Goal: Communication & Community: Answer question/provide support

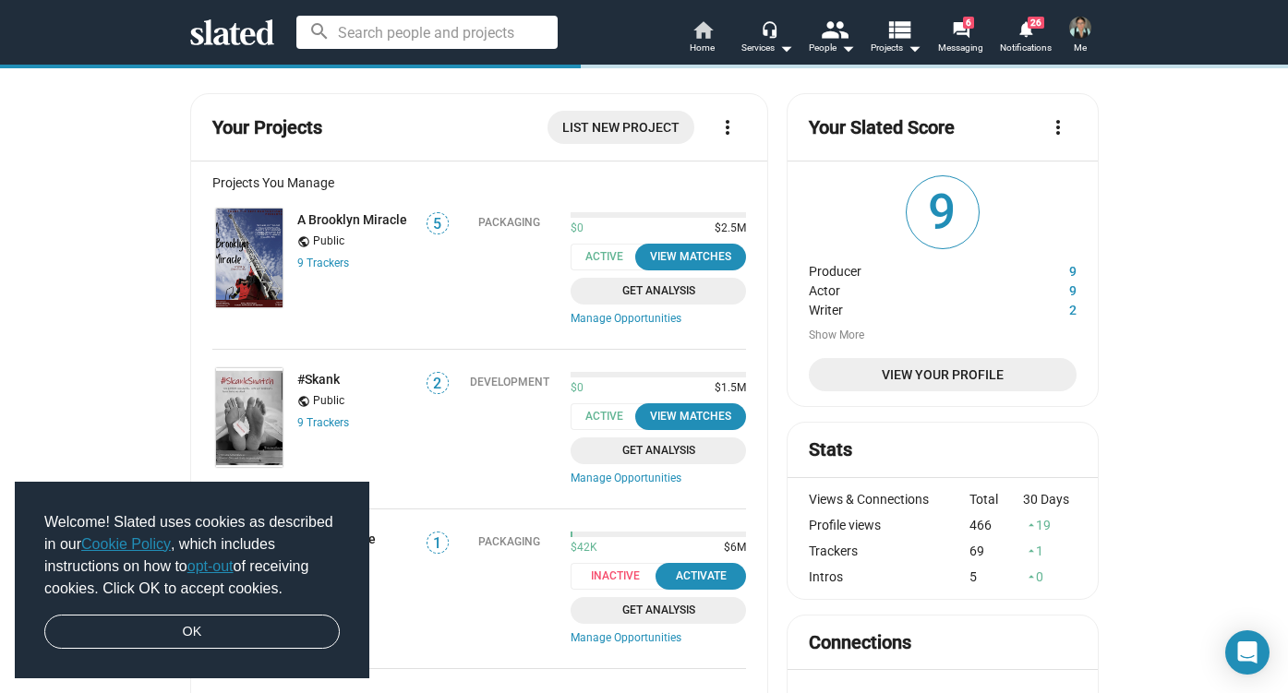
click at [696, 36] on mat-icon "home" at bounding box center [703, 29] width 22 height 22
click at [958, 32] on mat-icon "forum" at bounding box center [961, 29] width 18 height 18
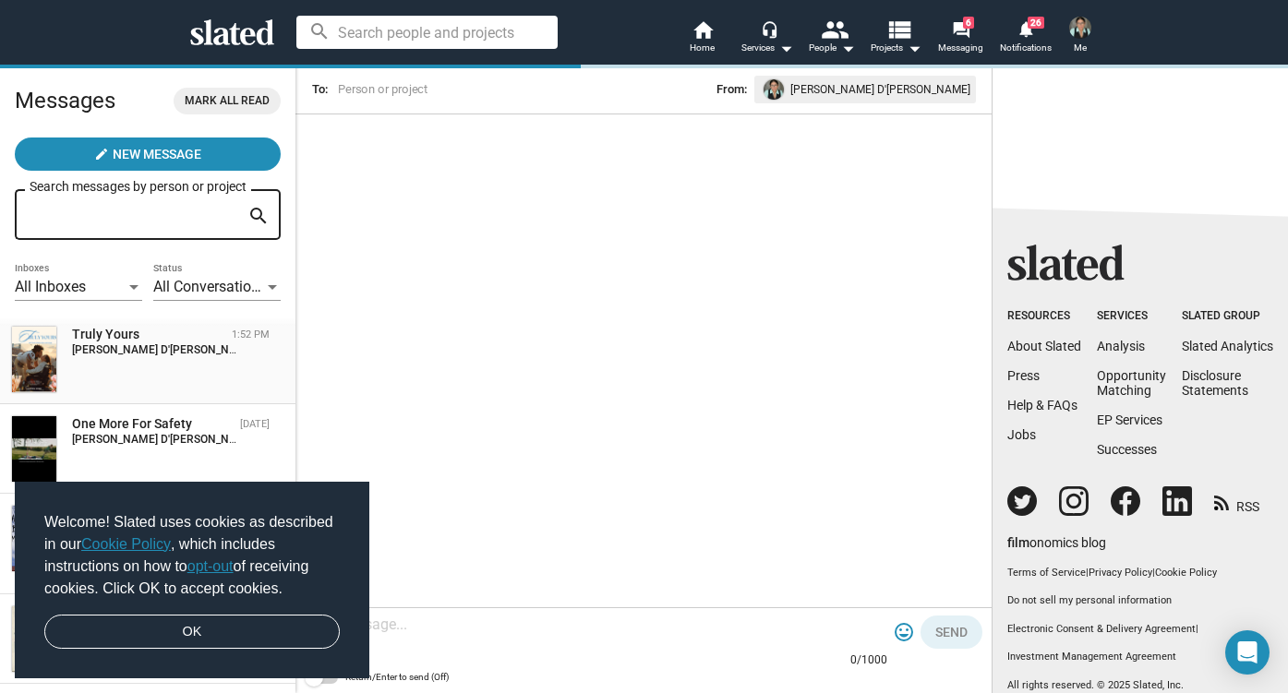
scroll to position [7, 0]
click at [149, 367] on div "Truly Yours 1:52 PM [PERSON_NAME] D'[PERSON_NAME]: Slated surfaced you as a mat…" at bounding box center [147, 361] width 273 height 67
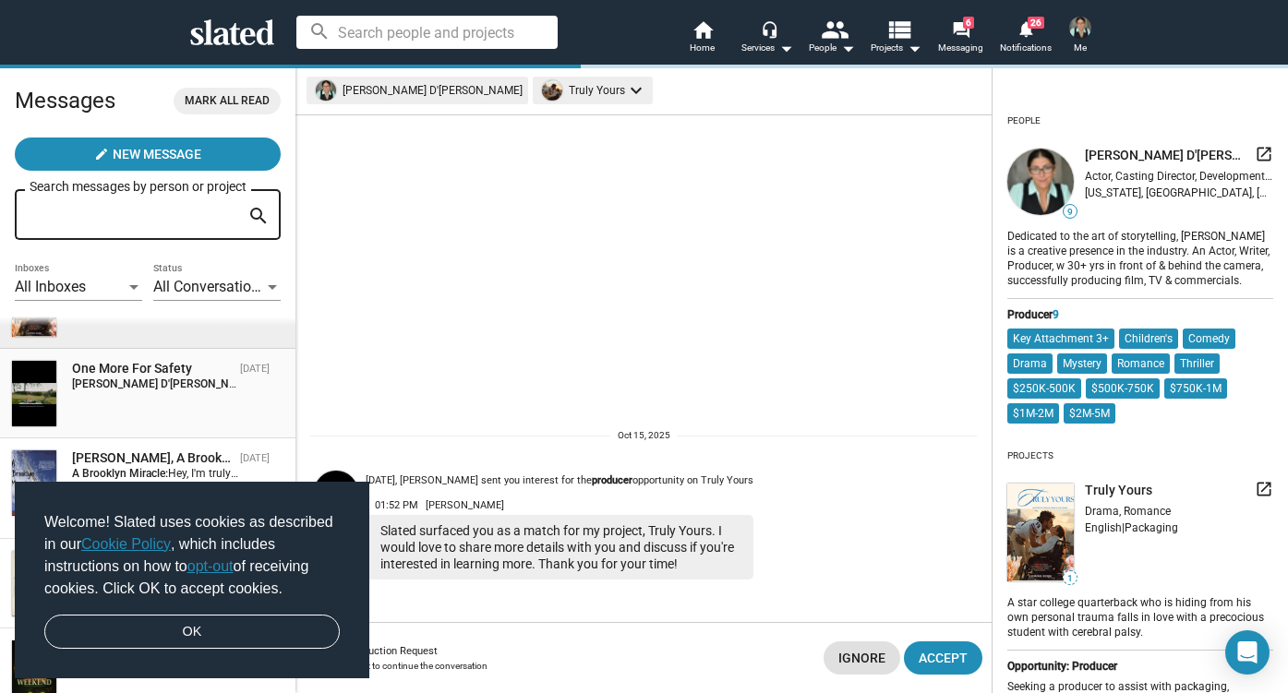
scroll to position [79, 0]
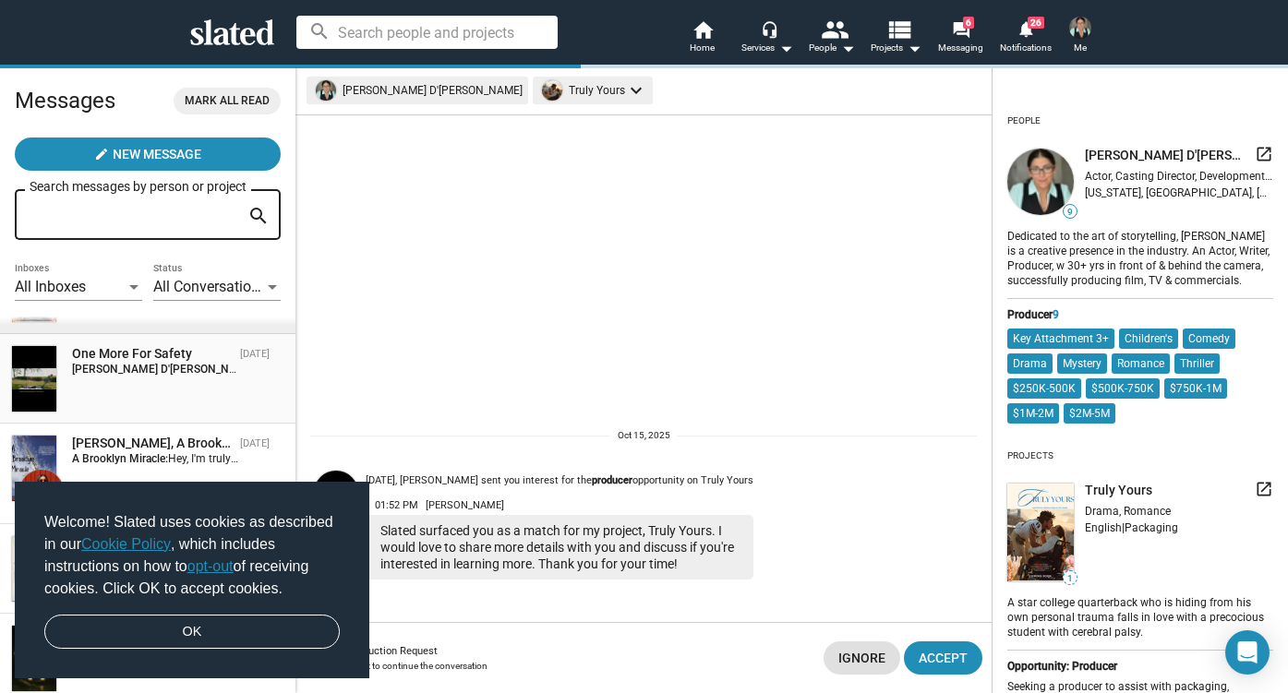
click at [259, 371] on span "Hello, thank you for reaching out. We would love to share some more information…" at bounding box center [844, 369] width 1171 height 13
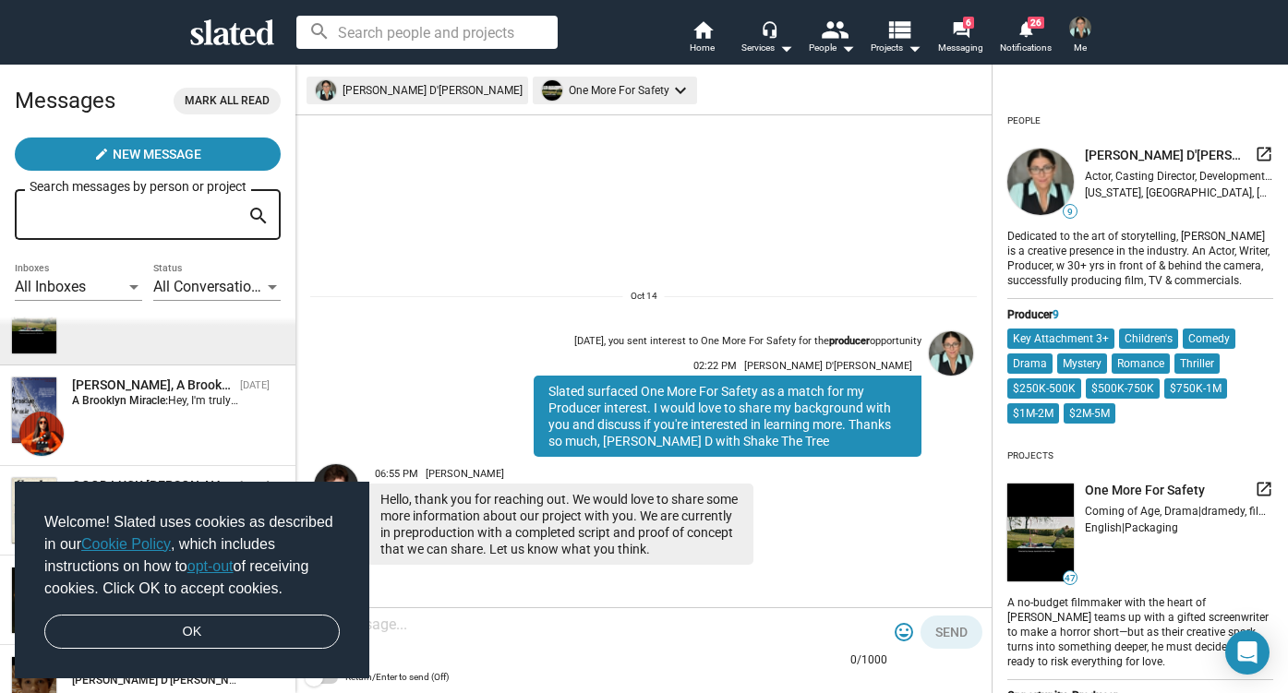
scroll to position [142, 0]
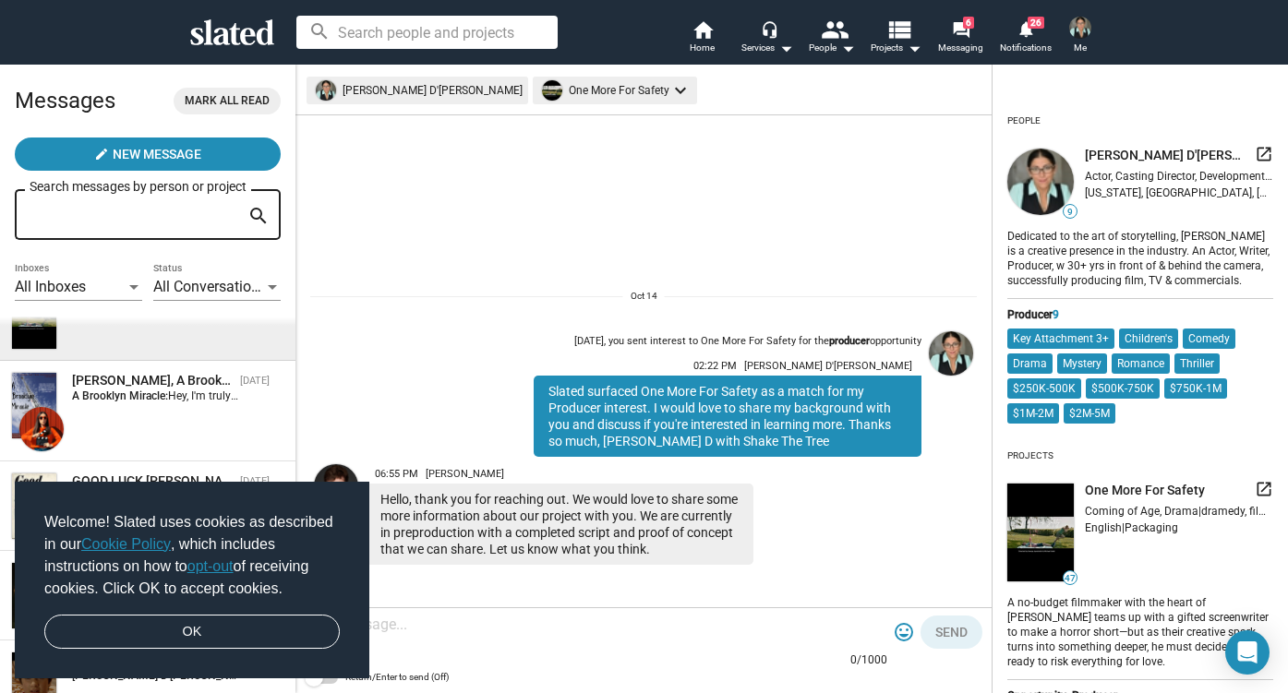
click at [478, 624] on textarea at bounding box center [596, 625] width 583 height 18
click at [217, 625] on link "OK" at bounding box center [191, 632] width 295 height 35
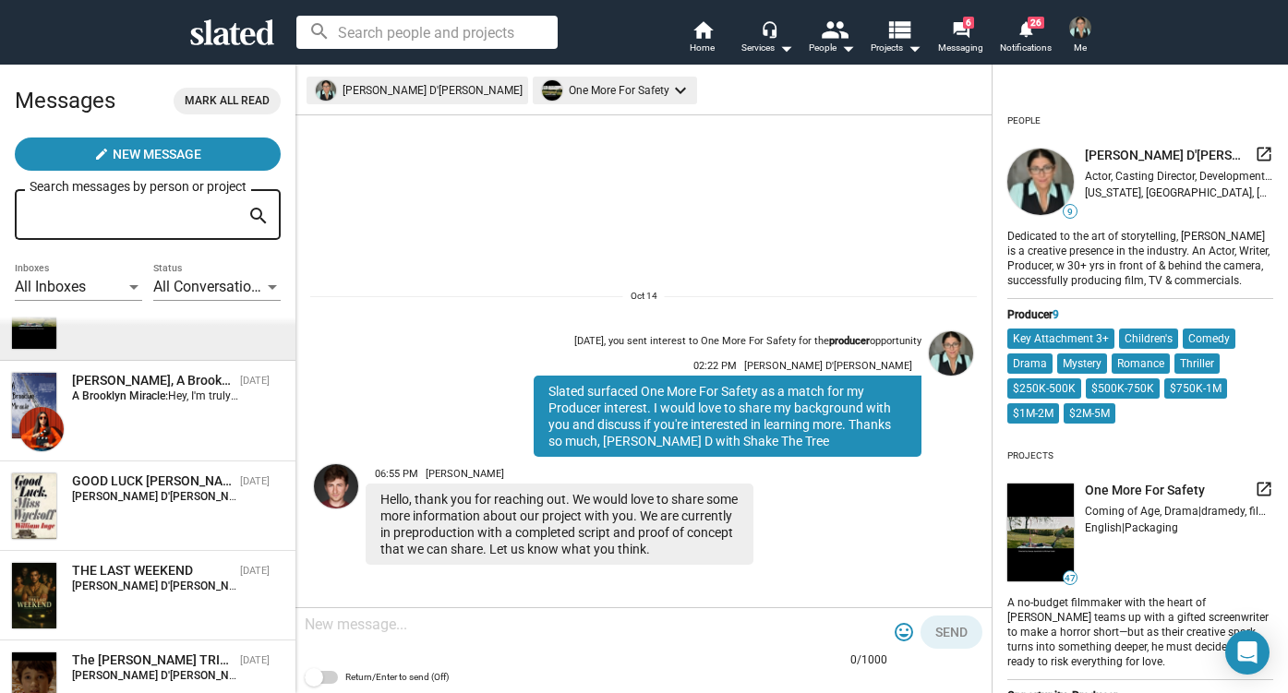
click at [454, 620] on textarea at bounding box center [596, 625] width 583 height 18
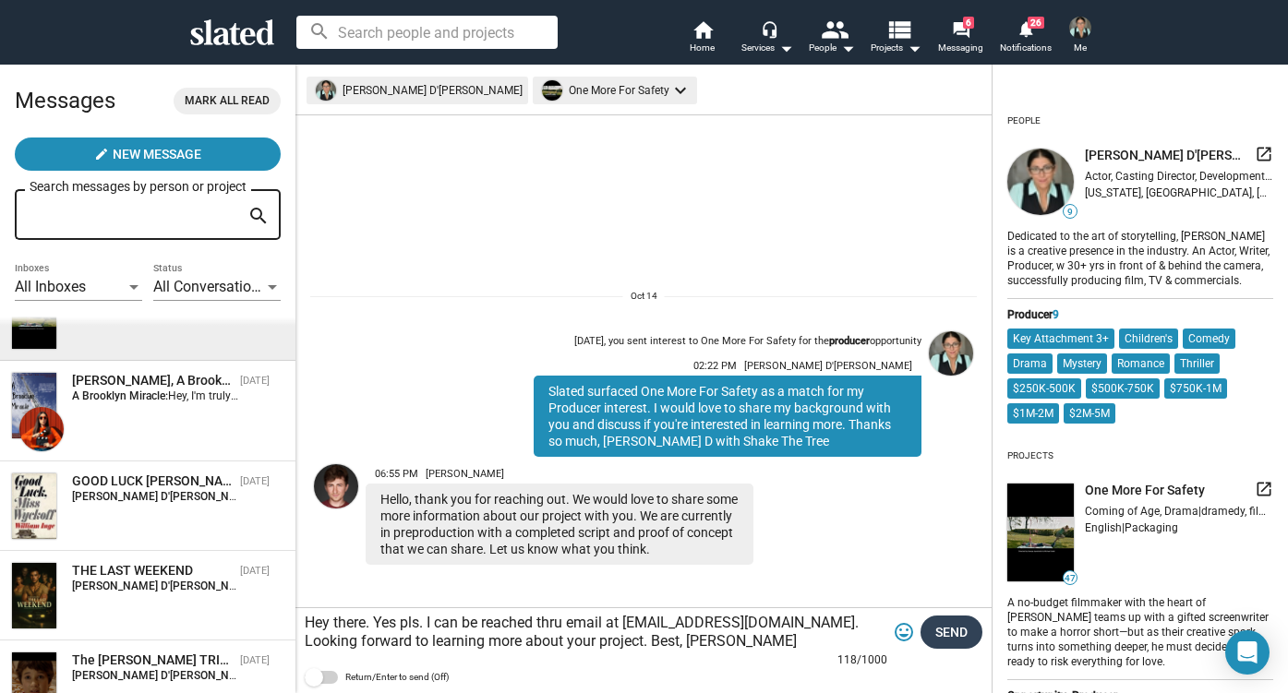
type textarea "Hey there. Yes pls. I can be reached thru email at [EMAIL_ADDRESS][DOMAIN_NAME]…"
click at [956, 631] on span "Send" at bounding box center [951, 632] width 32 height 33
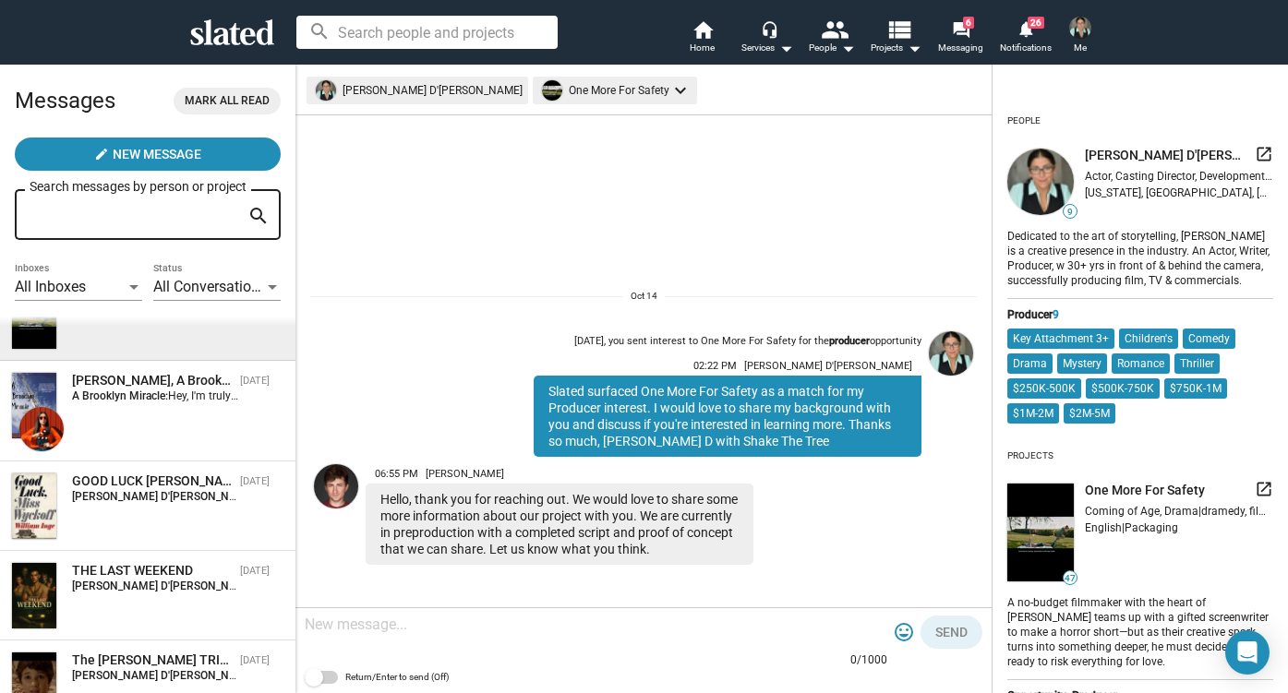
scroll to position [66, 0]
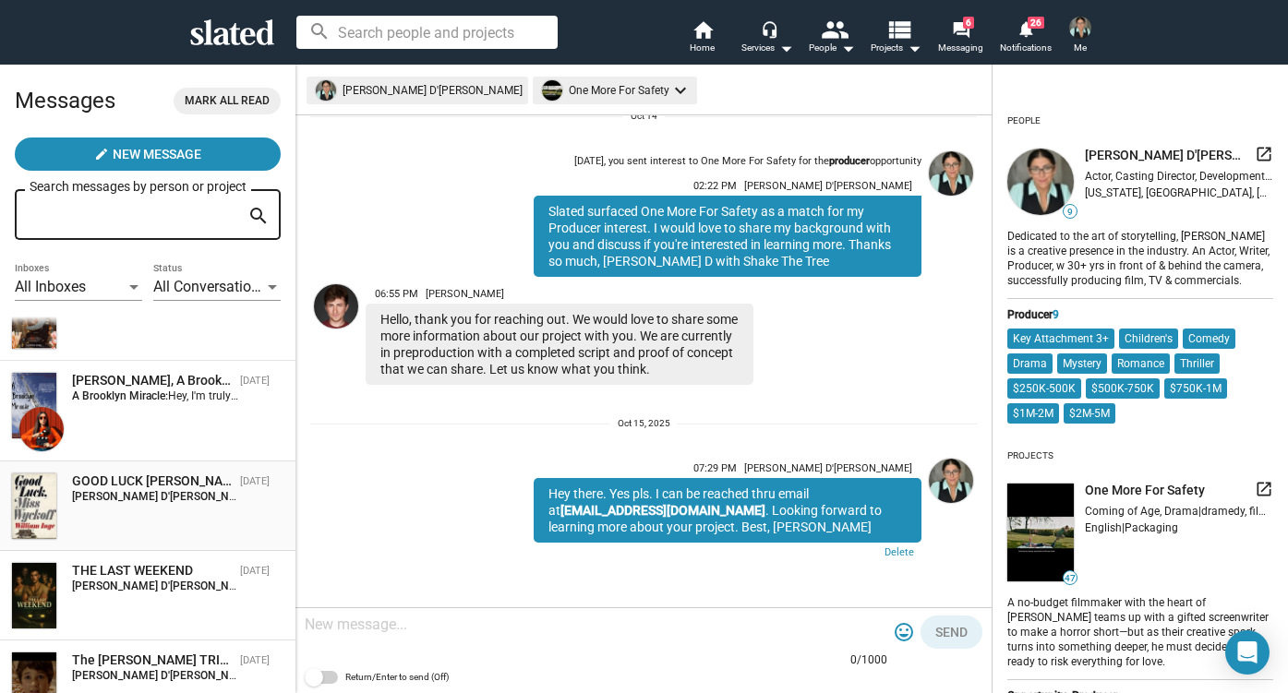
click at [130, 512] on div "GOOD LUCK [PERSON_NAME] [DATE] [PERSON_NAME] D'[PERSON_NAME]: Slated surfaced G…" at bounding box center [147, 506] width 273 height 67
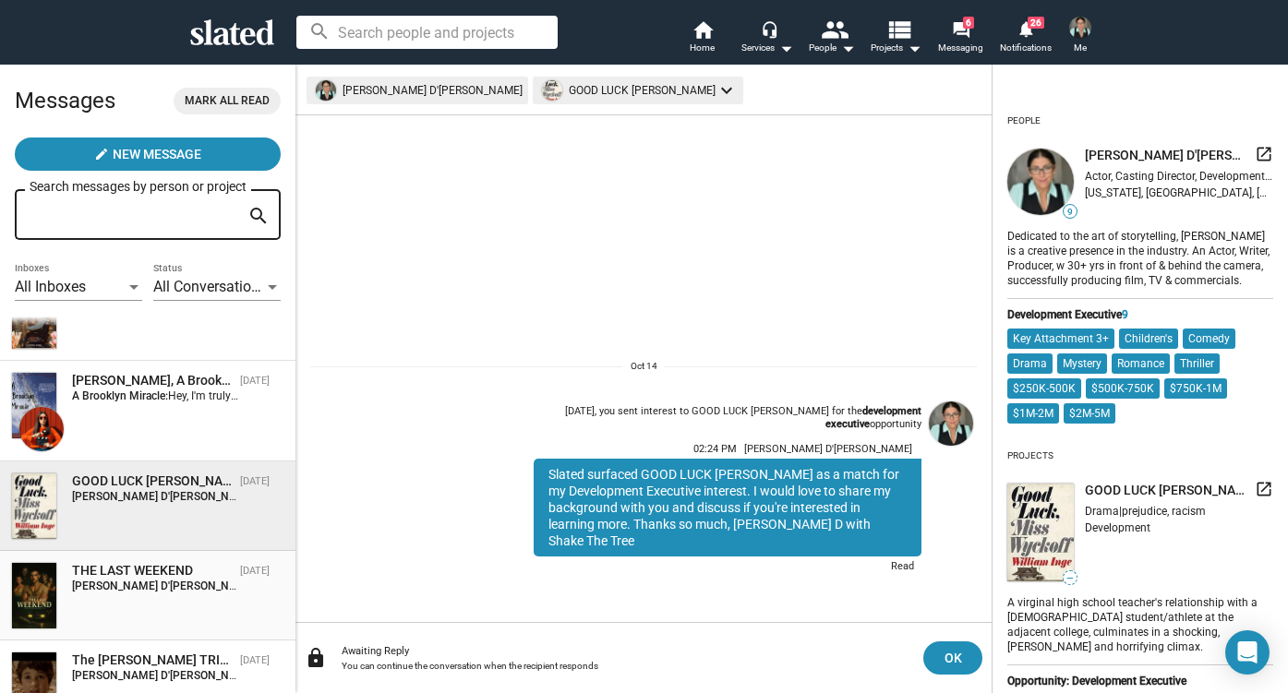
click at [146, 589] on strong "[PERSON_NAME] D'[PERSON_NAME]:" at bounding box center [165, 586] width 187 height 13
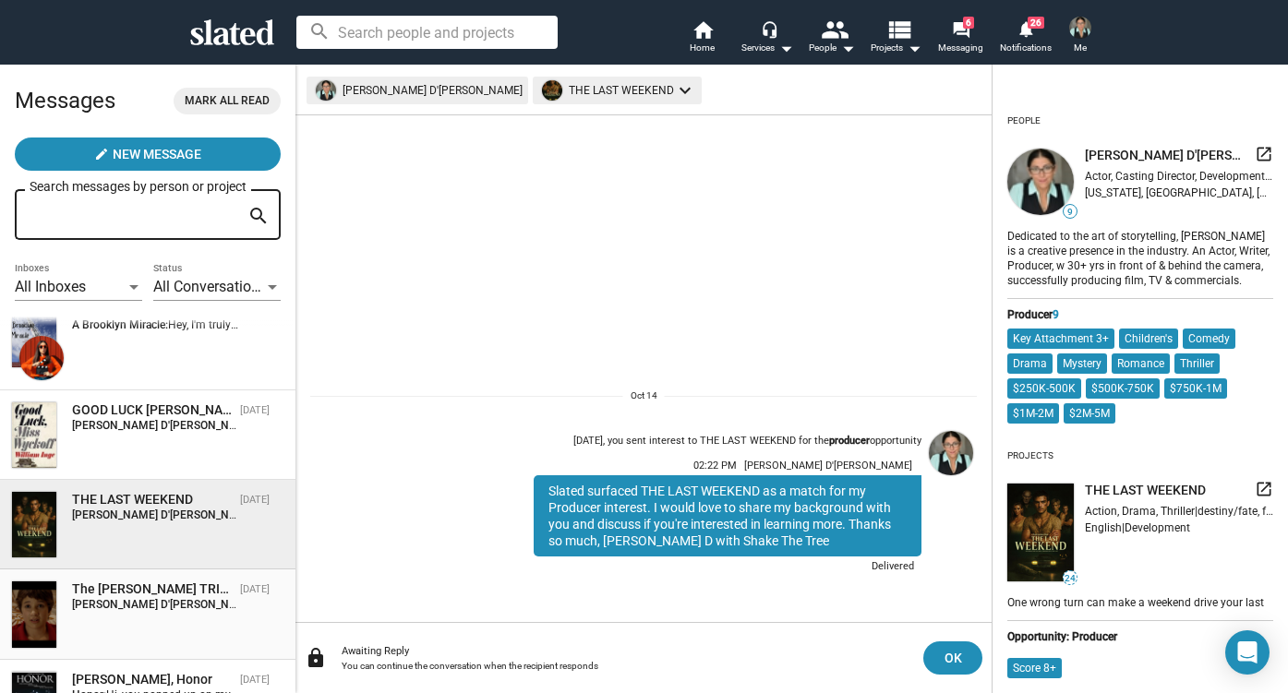
scroll to position [272, 0]
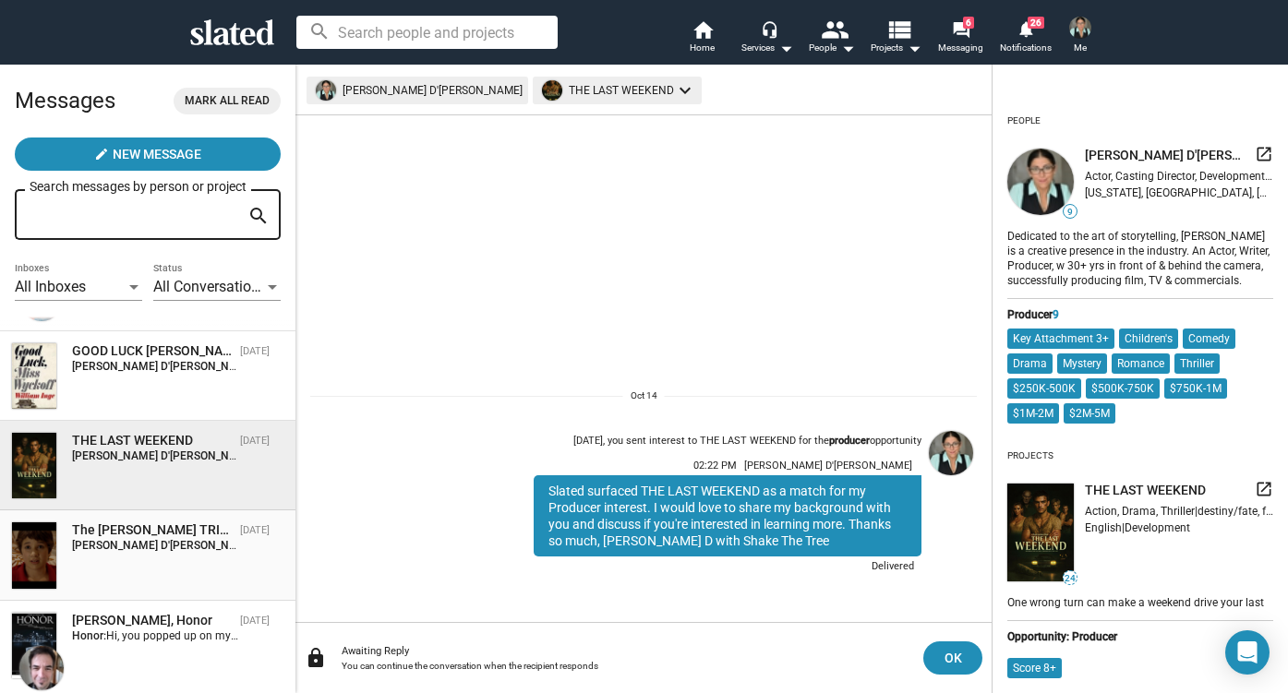
click at [259, 548] on span "Slated surfaced The [PERSON_NAME] TRIBE as a match for my Producer interest. I …" at bounding box center [840, 545] width 1163 height 13
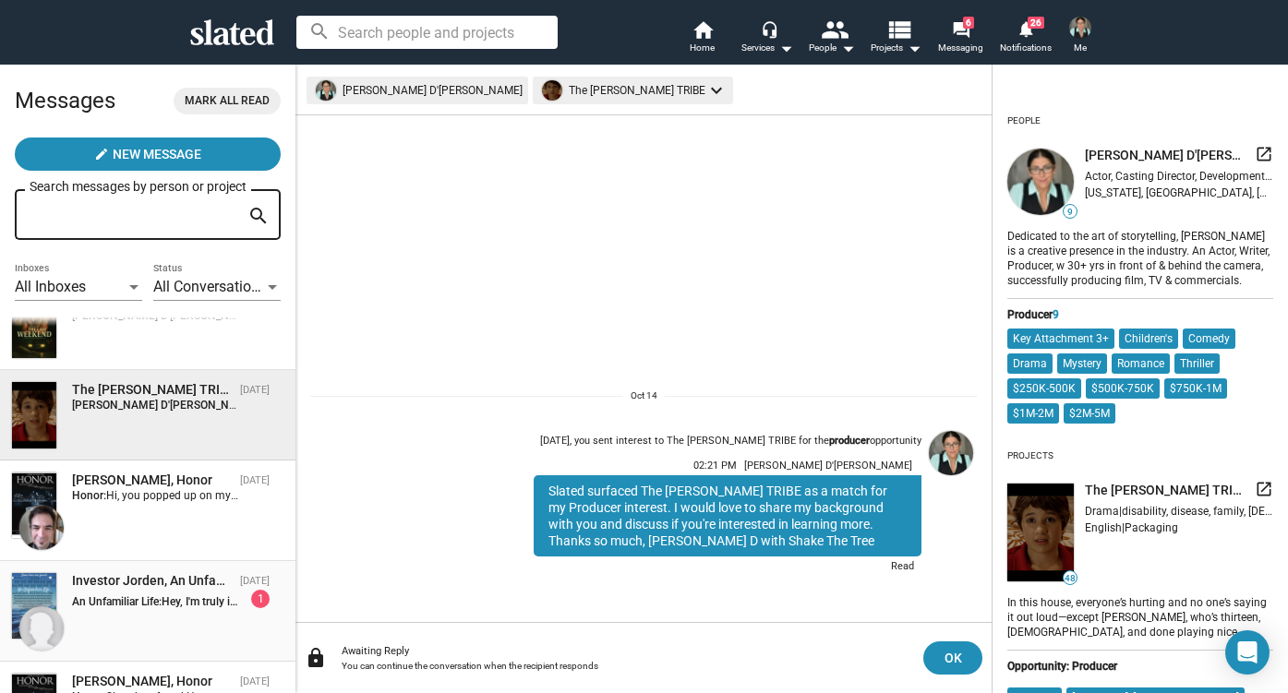
scroll to position [445, 0]
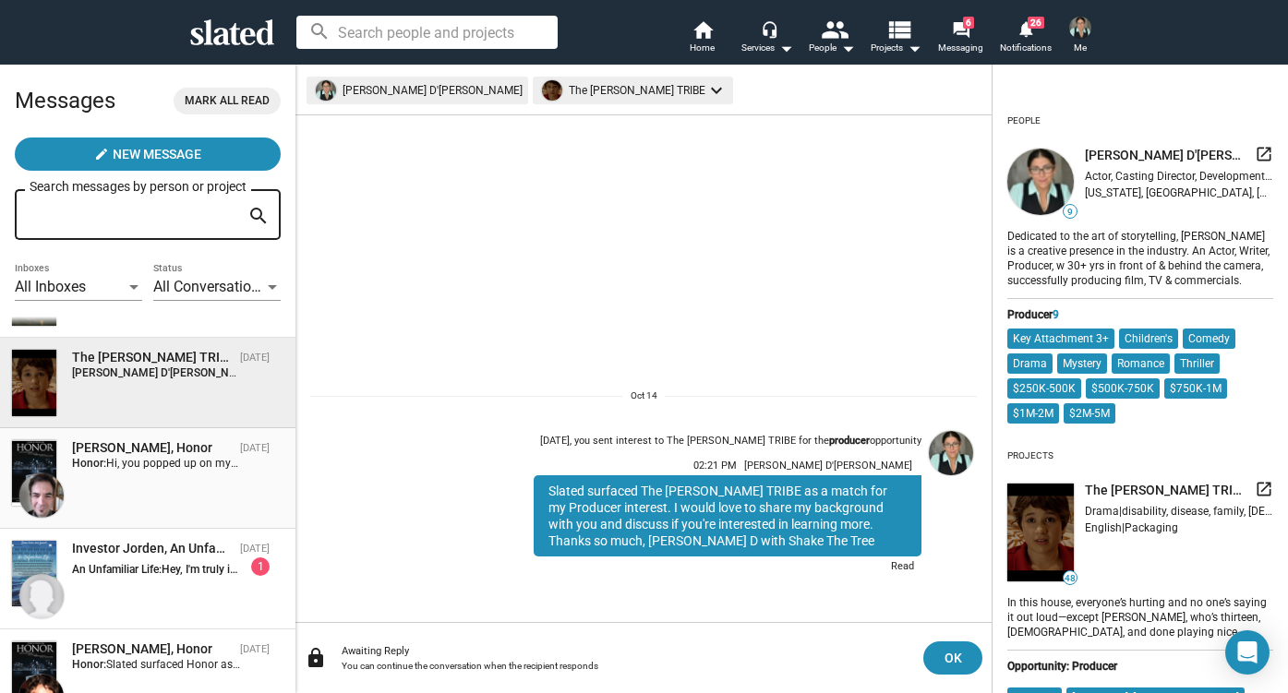
click at [142, 482] on div "[PERSON_NAME], Honor [DATE] Honor: Hi, you popped up on my notifications as a p…" at bounding box center [147, 478] width 273 height 78
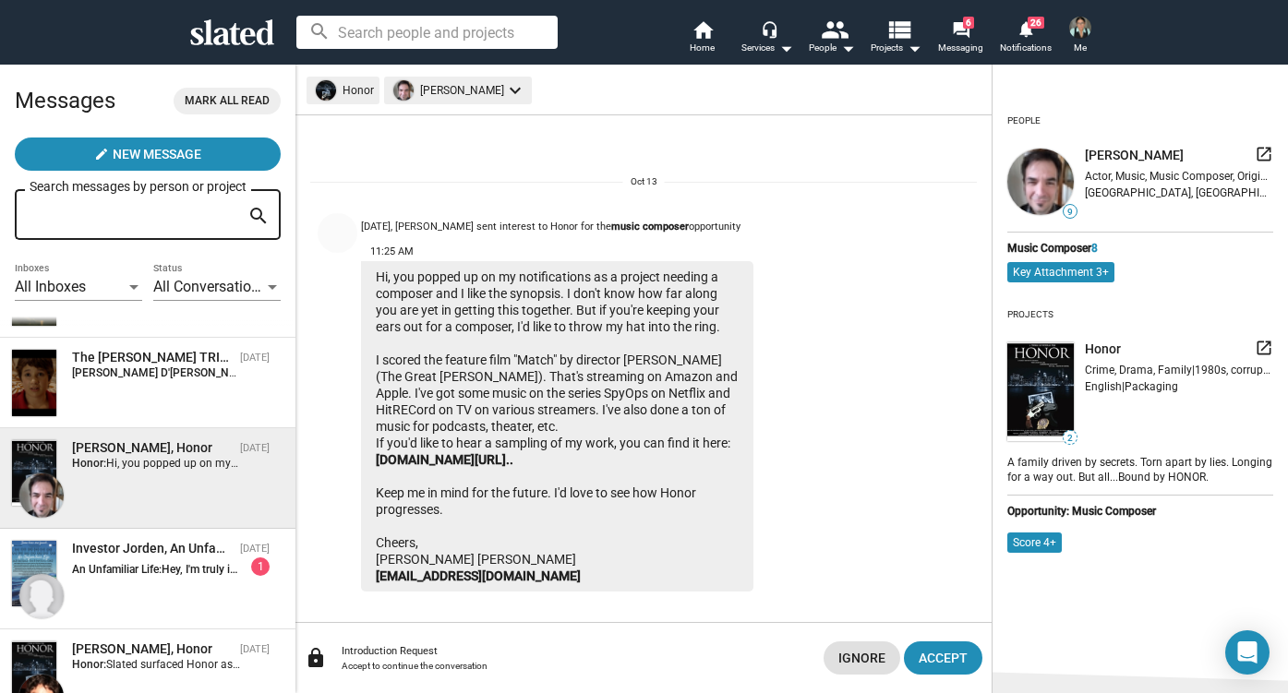
scroll to position [11, 0]
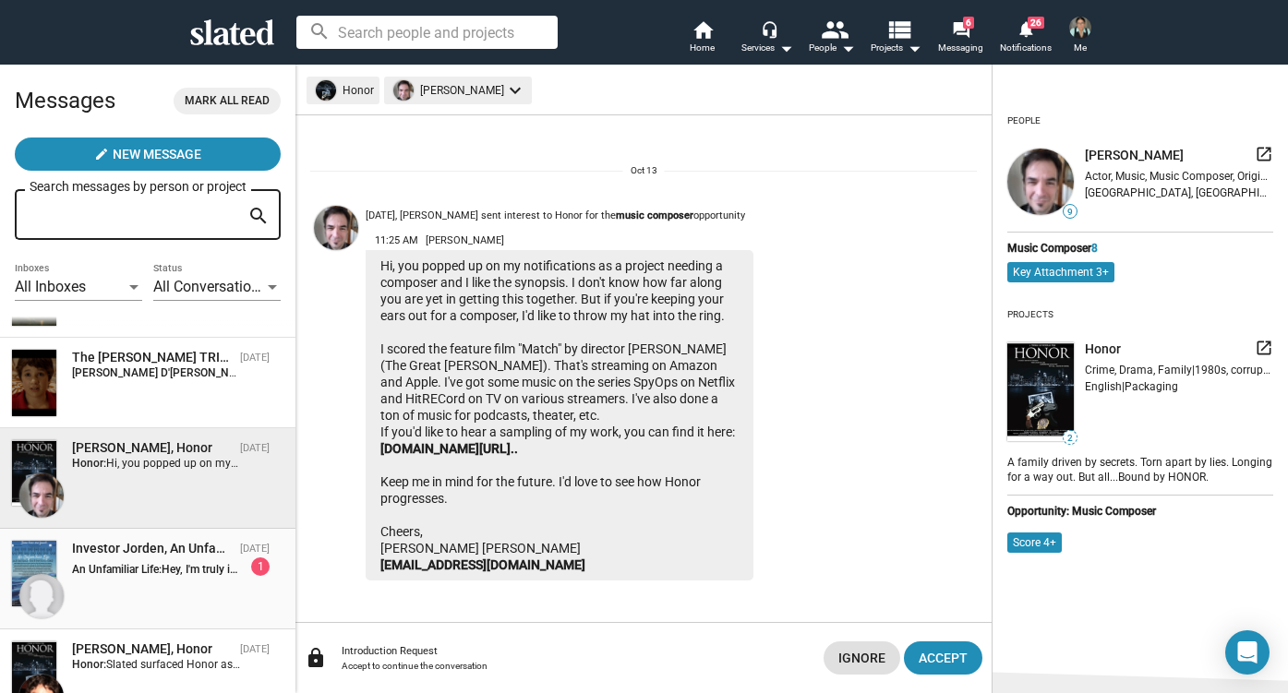
click at [127, 572] on strong "An Unfamiliar Life:" at bounding box center [117, 569] width 90 height 13
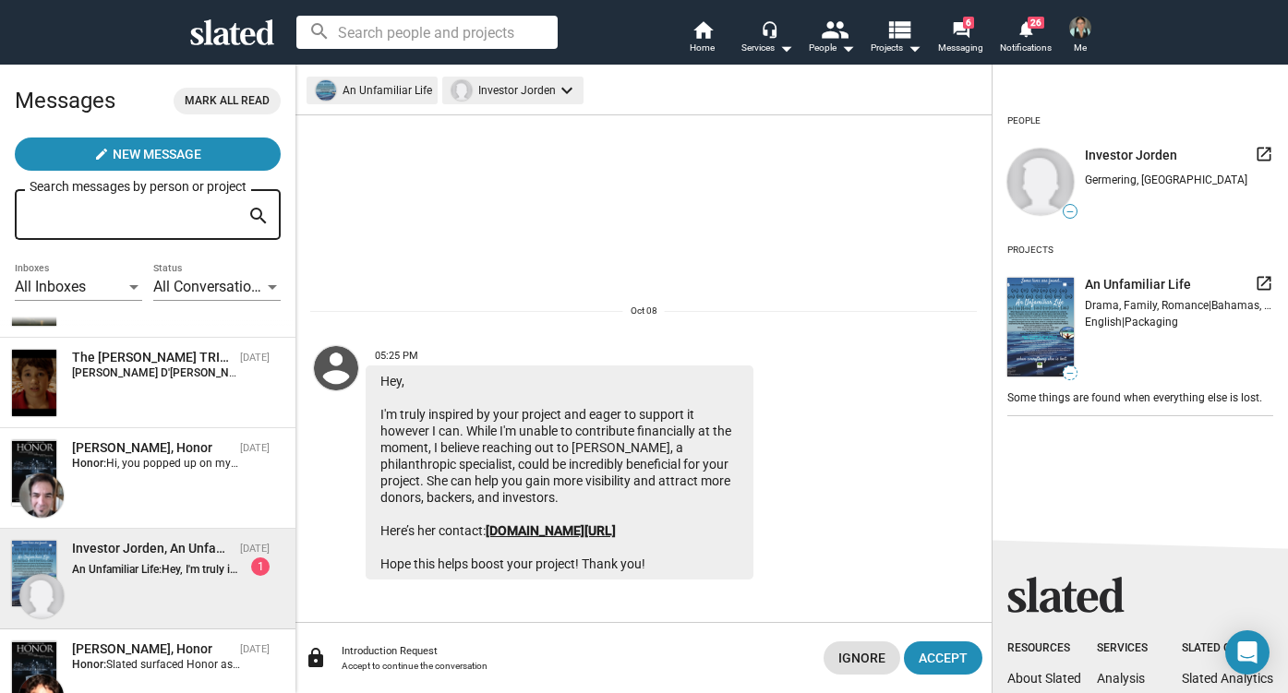
click at [539, 531] on link "[DOMAIN_NAME][URL]" at bounding box center [551, 531] width 130 height 15
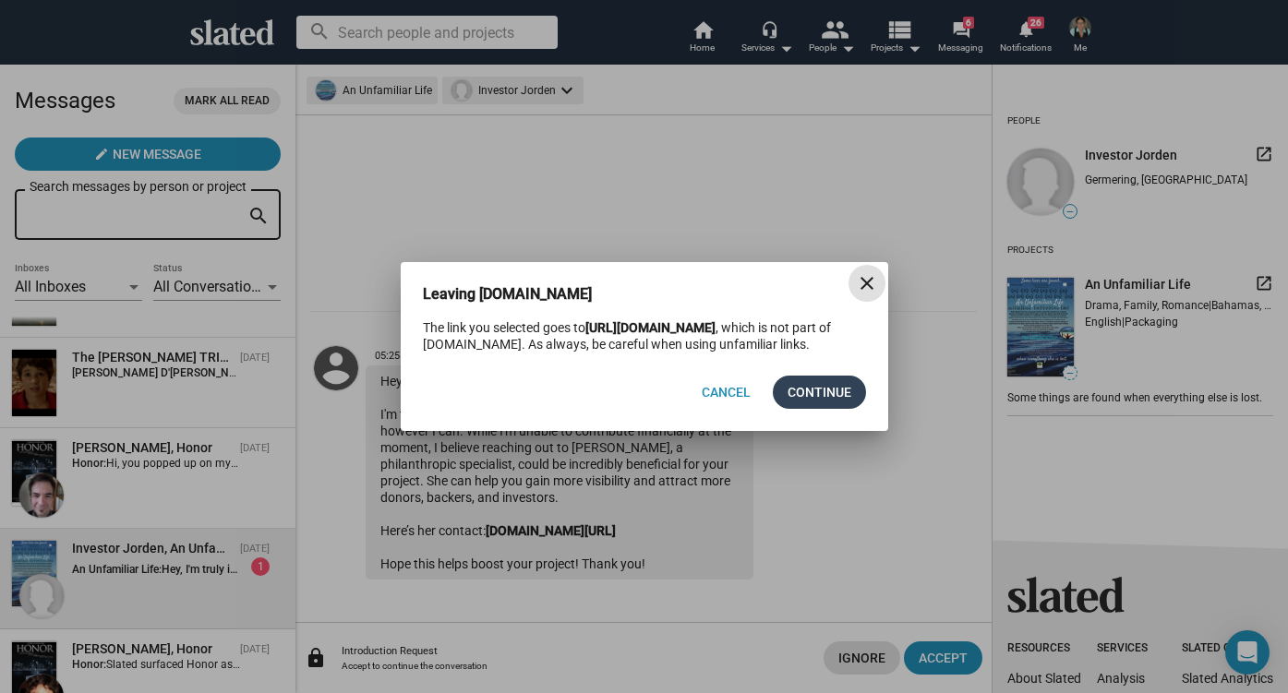
click at [806, 394] on span "Continue" at bounding box center [820, 392] width 64 height 33
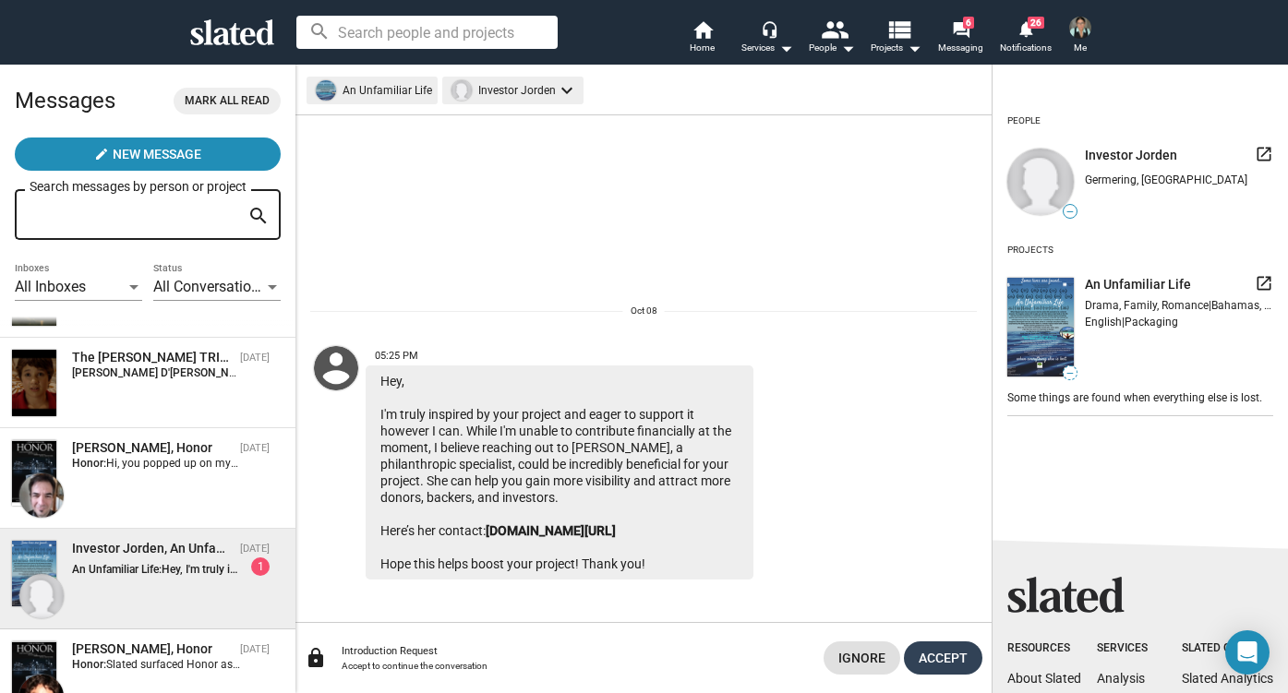
click at [949, 658] on span "Accept" at bounding box center [943, 658] width 49 height 33
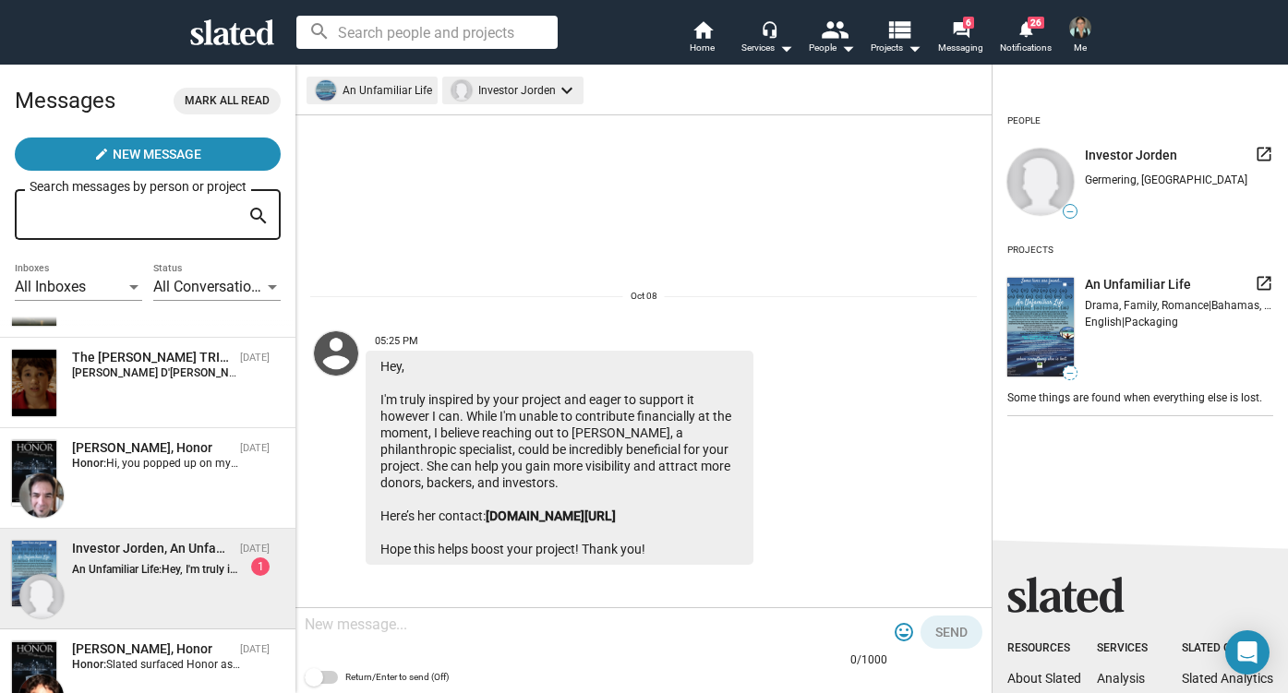
click at [447, 620] on textarea at bounding box center [596, 625] width 583 height 18
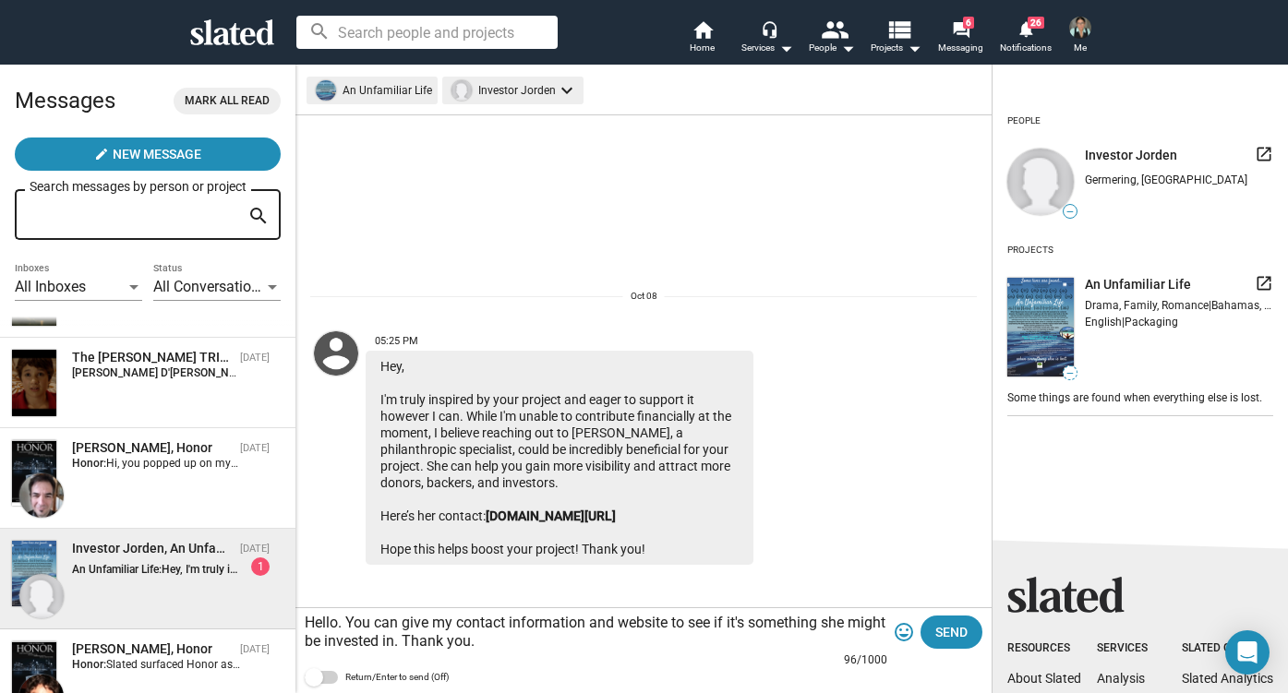
click at [421, 642] on textarea "Hello. You can give my contact information and website to see if it's something…" at bounding box center [596, 632] width 583 height 37
click at [530, 644] on textarea "Hello. You can give my contact information and website to see if it's something…" at bounding box center [596, 632] width 583 height 37
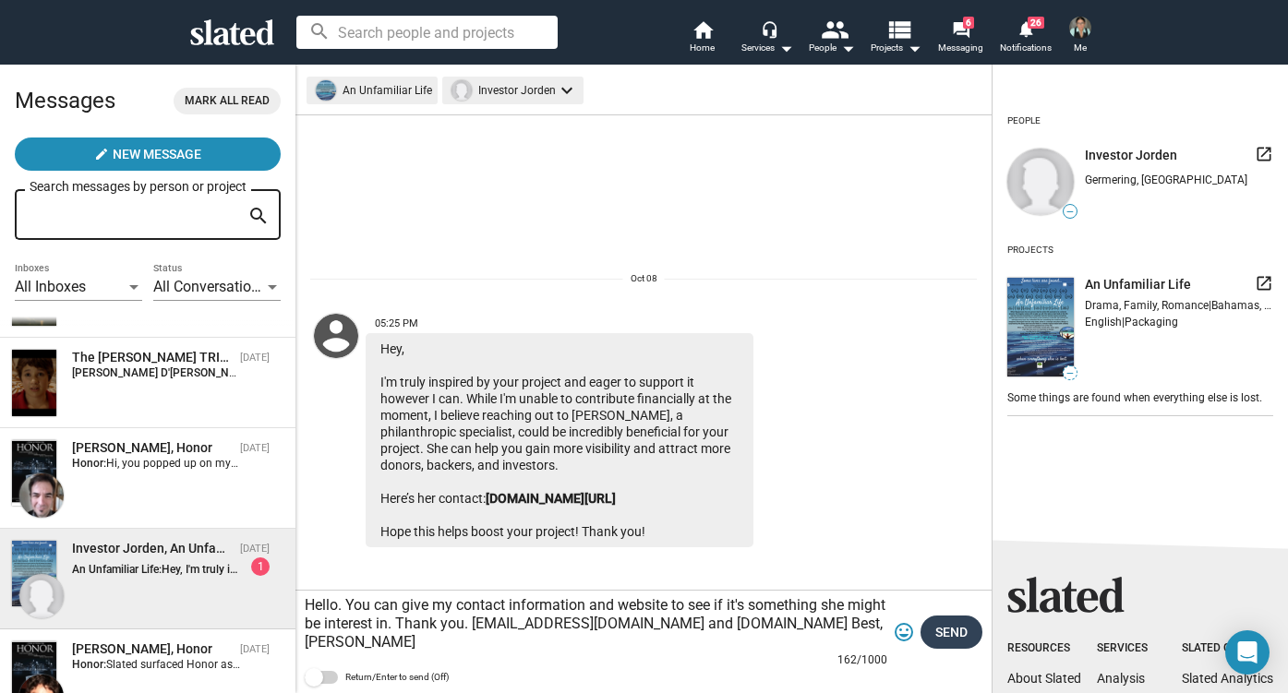
type textarea "Hello. You can give my contact information and website to see if it's something…"
click at [945, 633] on span "Send" at bounding box center [951, 632] width 32 height 33
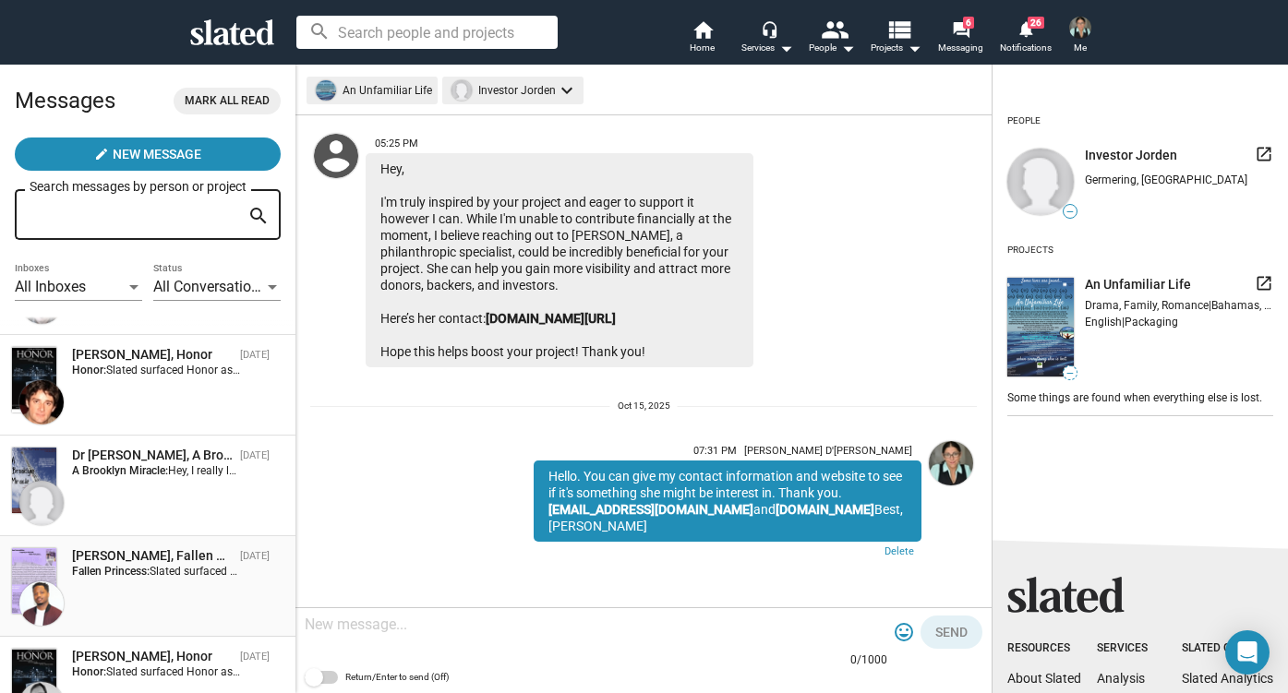
scroll to position [755, 0]
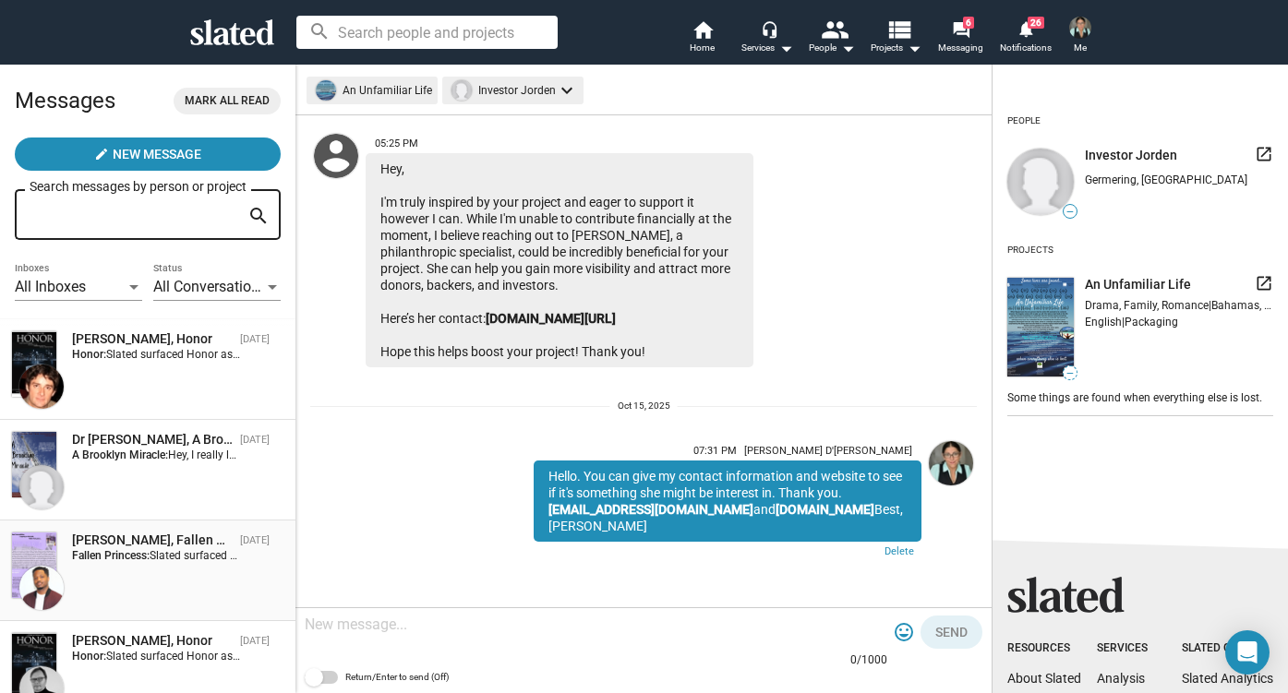
click at [137, 561] on strong "Fallen Princess:" at bounding box center [111, 555] width 78 height 13
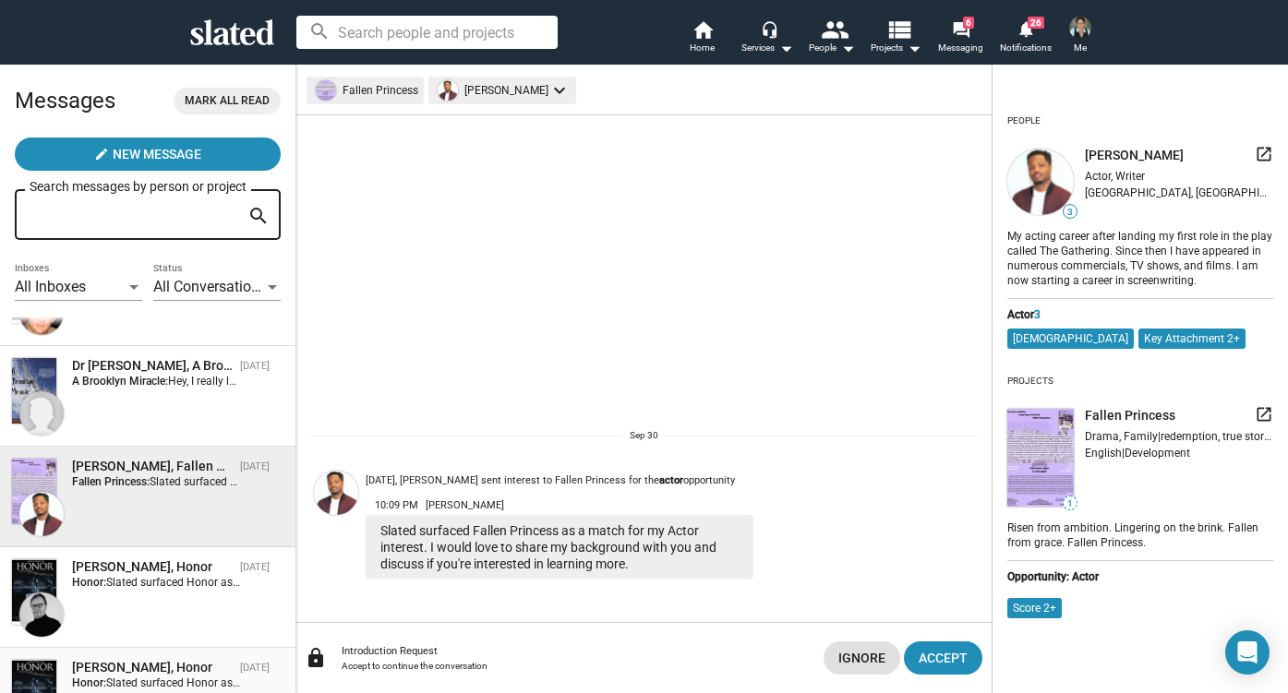
scroll to position [890, 0]
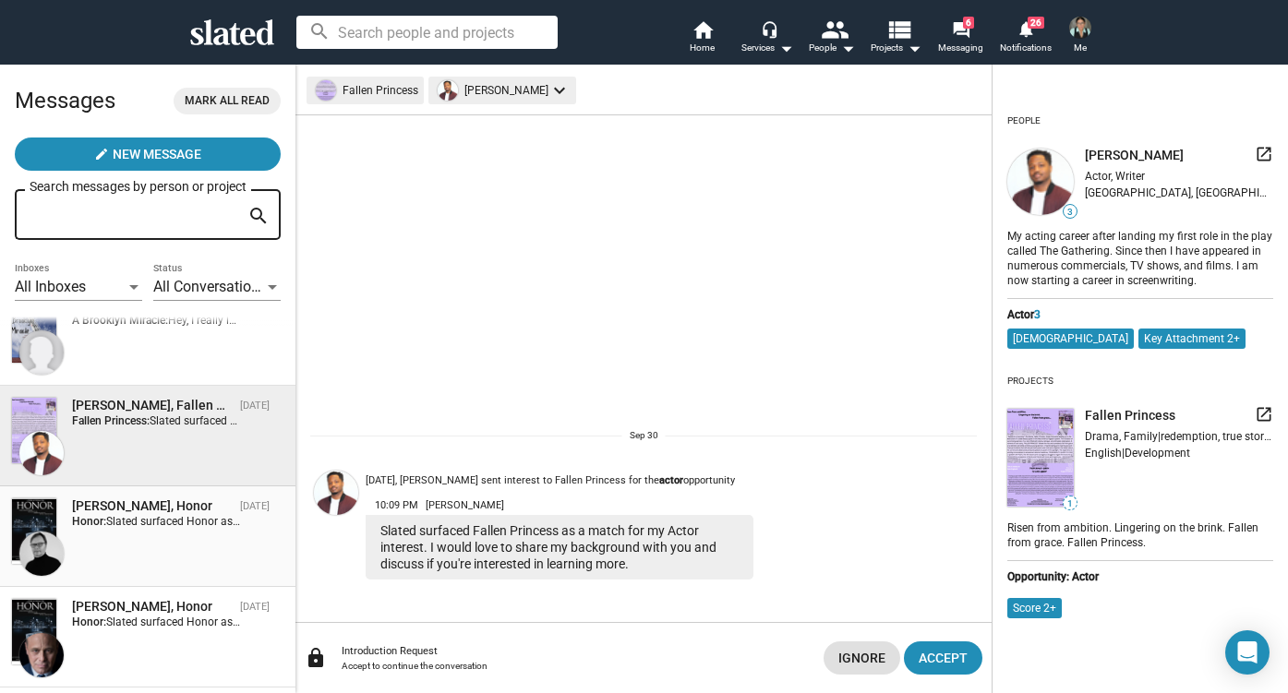
click at [150, 550] on div "[PERSON_NAME], Honor [DATE] Honor: Slated surfaced Honor as a match for my Acto…" at bounding box center [147, 537] width 273 height 78
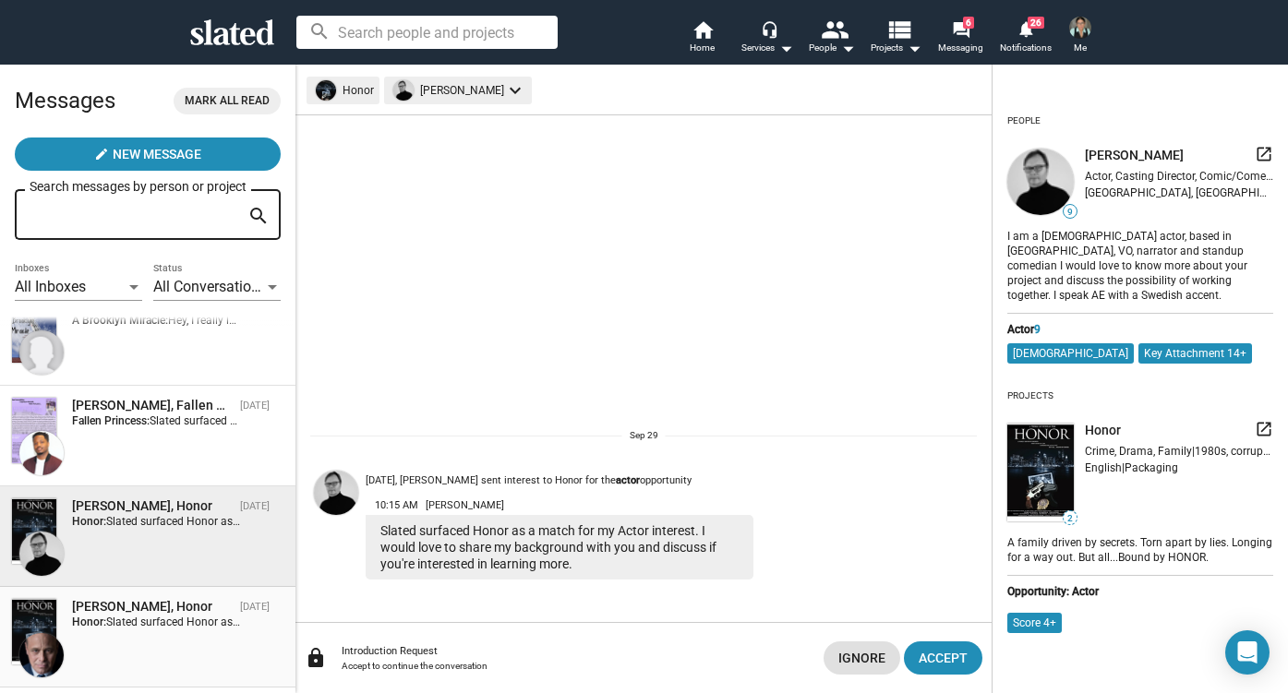
click at [154, 620] on span "Slated surfaced Honor as a match for my Actor interest. I would love to share m…" at bounding box center [482, 622] width 752 height 13
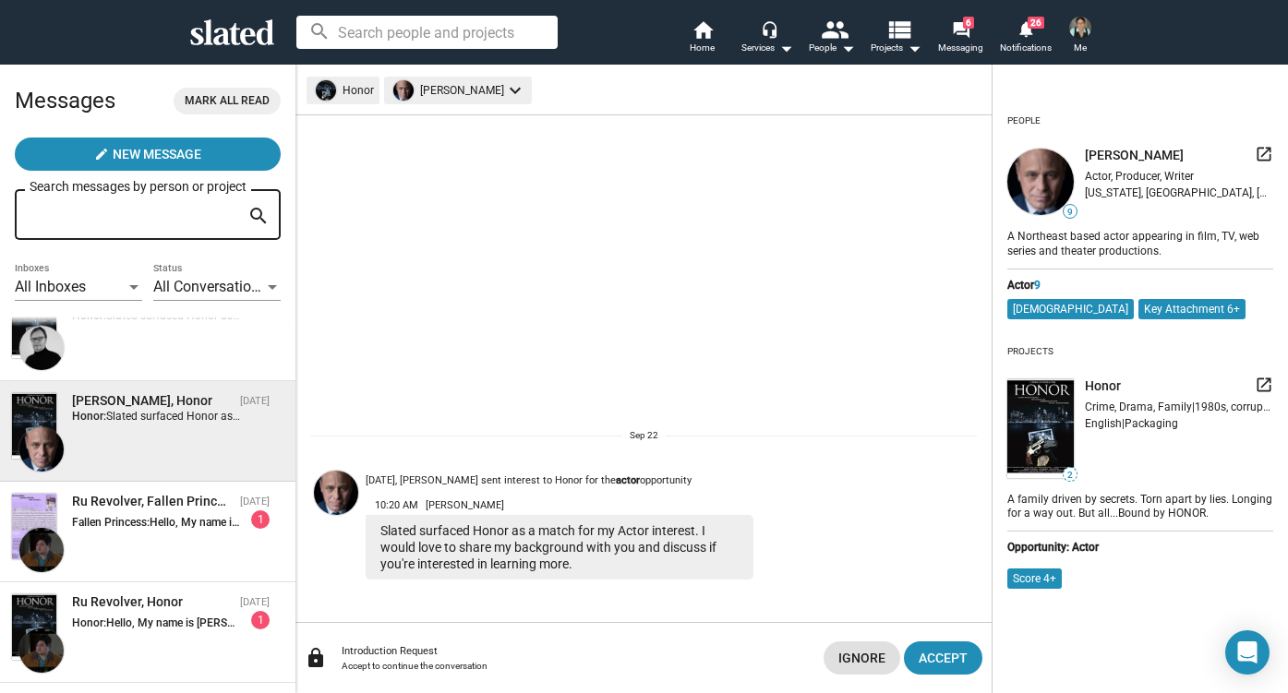
scroll to position [1161, 0]
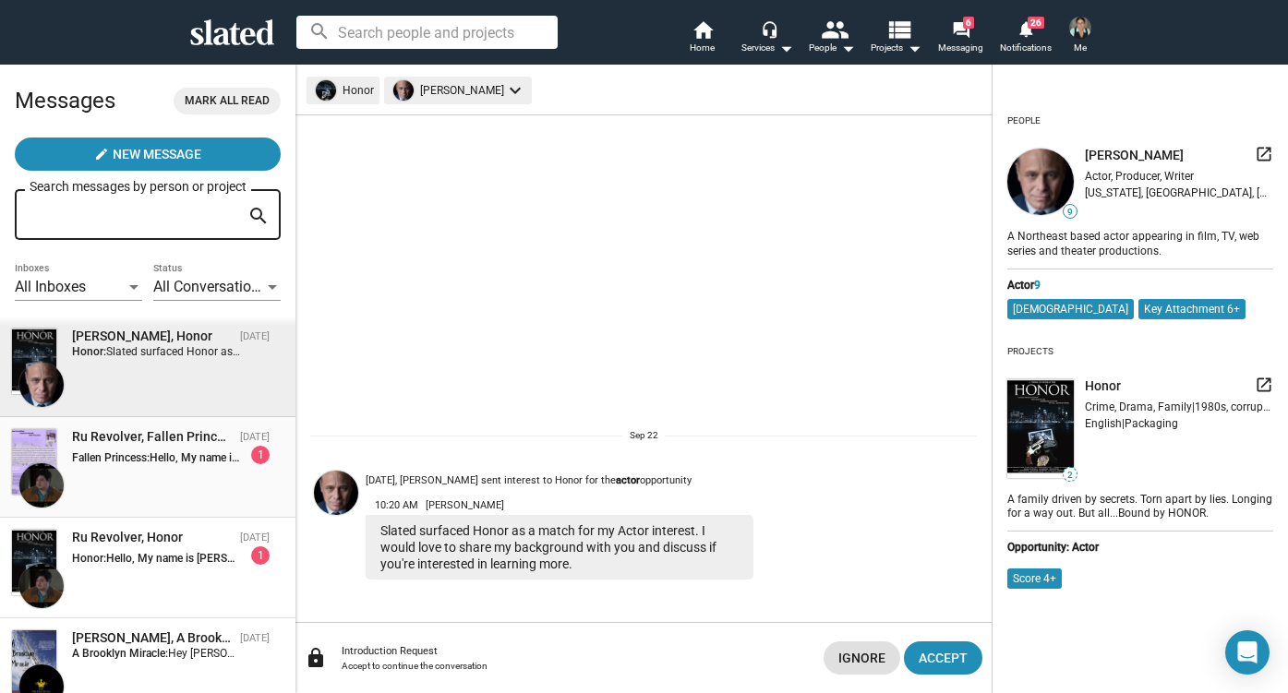
click at [162, 465] on div "Ru Revolver, Fallen Princess [DATE] Fallen Princess: Hello, My name is [PERSON_…" at bounding box center [147, 467] width 273 height 78
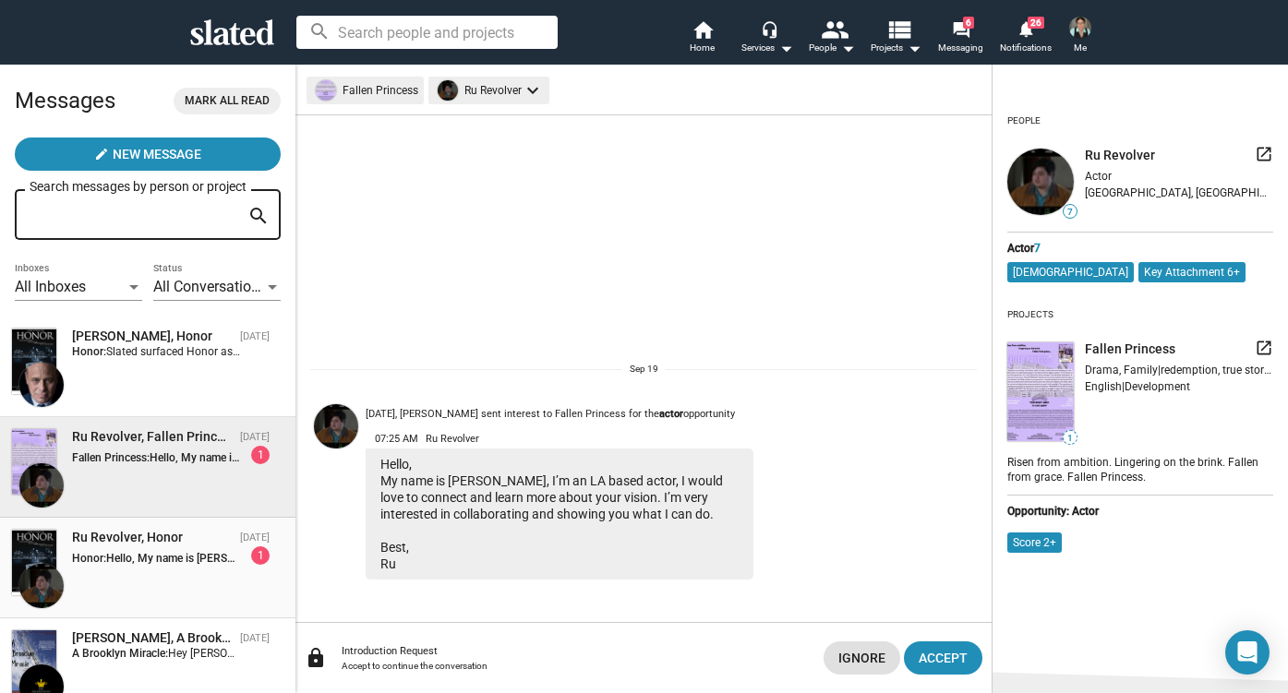
click at [156, 575] on div "Ru Revolver, Honor [DATE] Honor: Hello, My name is [PERSON_NAME], I’m an LA bas…" at bounding box center [147, 568] width 273 height 78
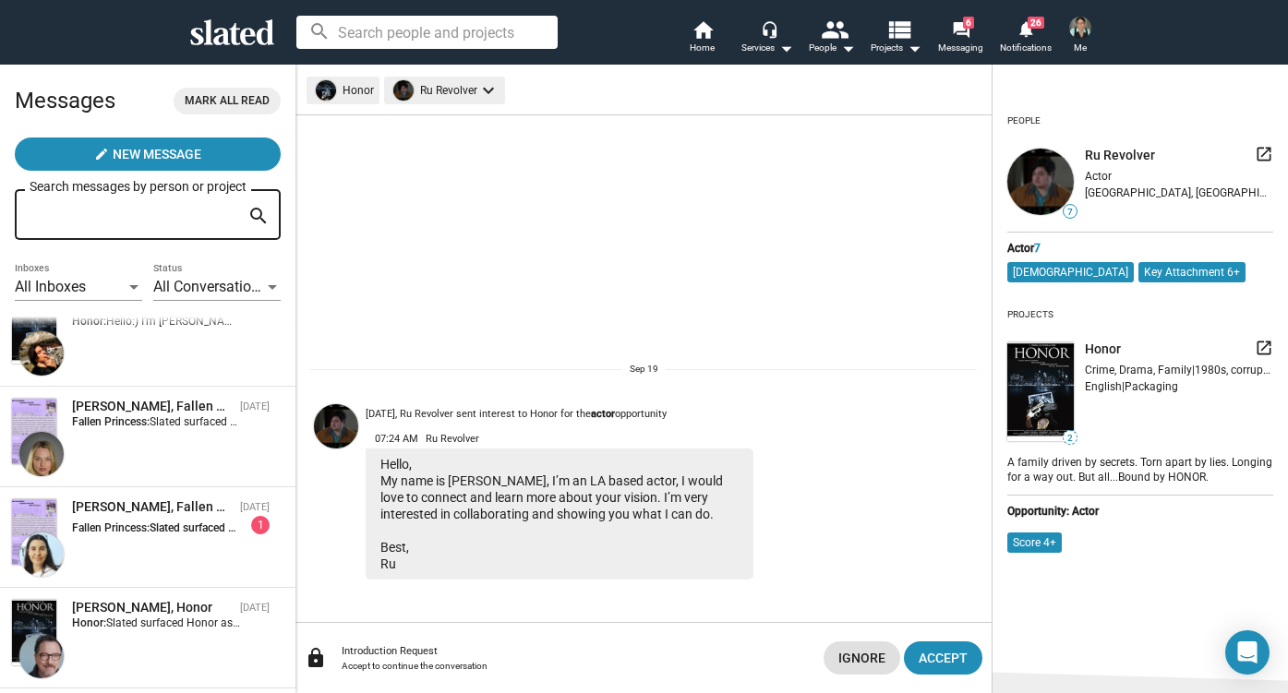
scroll to position [2175, 0]
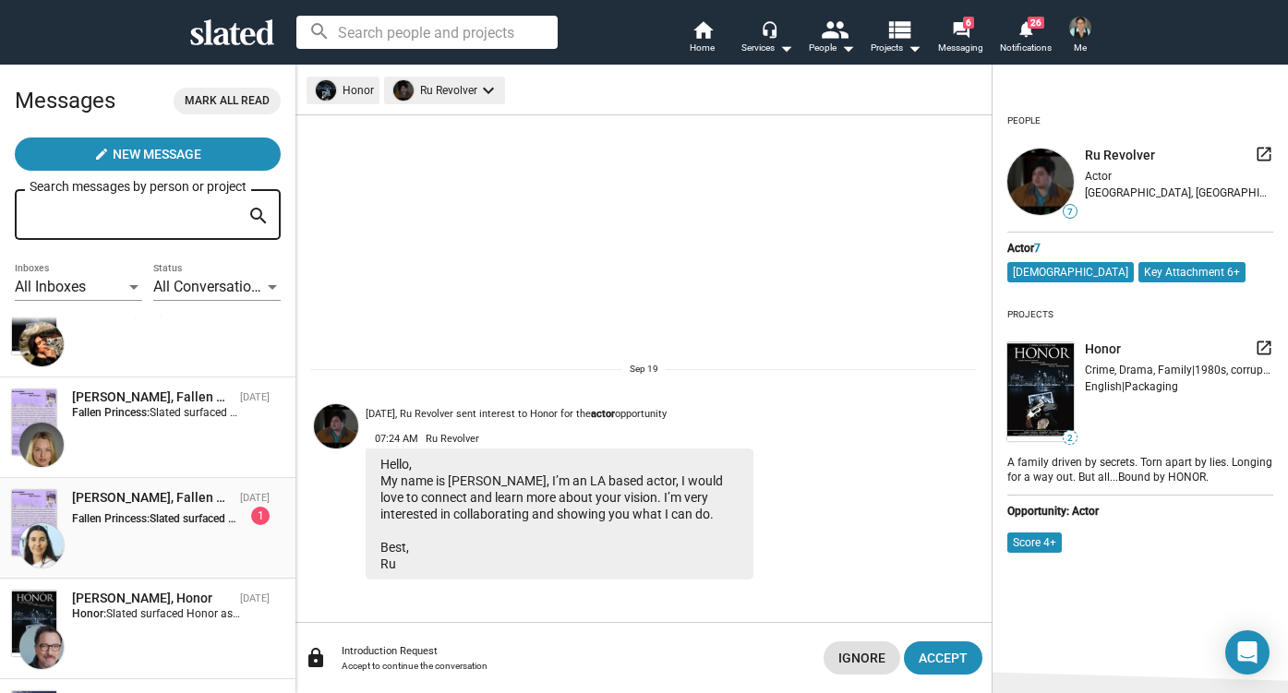
click at [110, 533] on div "[PERSON_NAME], Fallen Princess [DATE] Fallen Princess: Slated surfaced Fallen P…" at bounding box center [147, 528] width 273 height 78
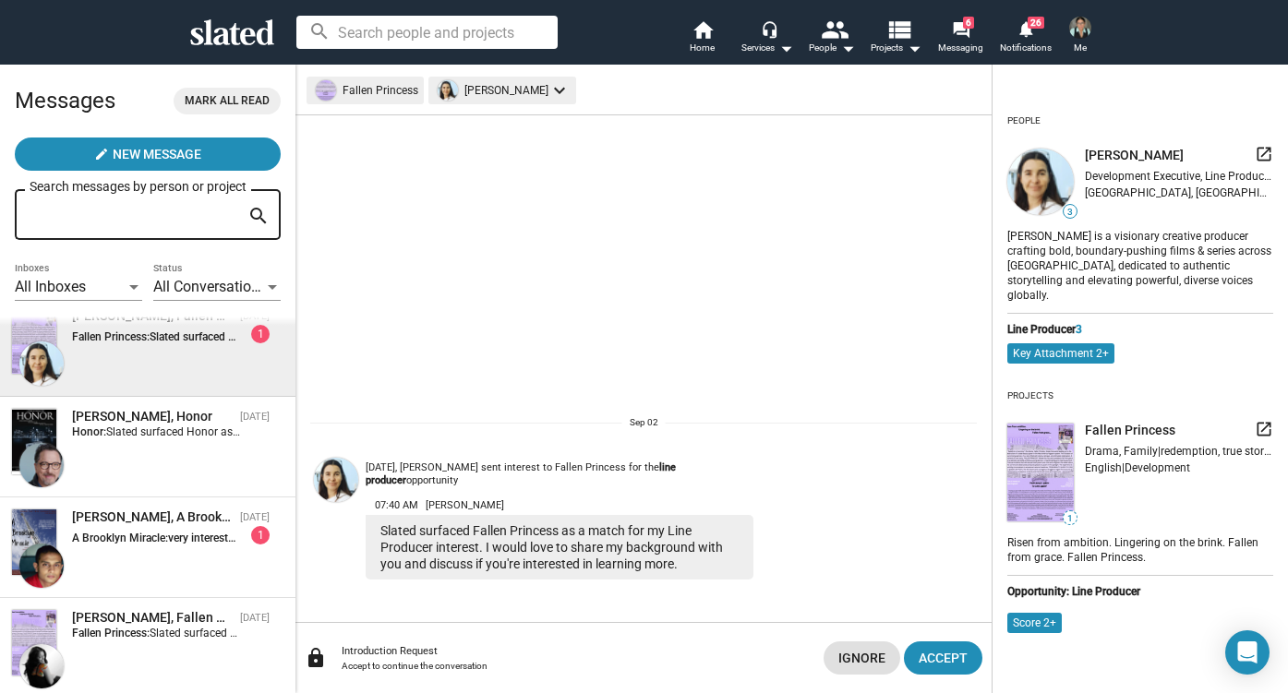
scroll to position [2375, 0]
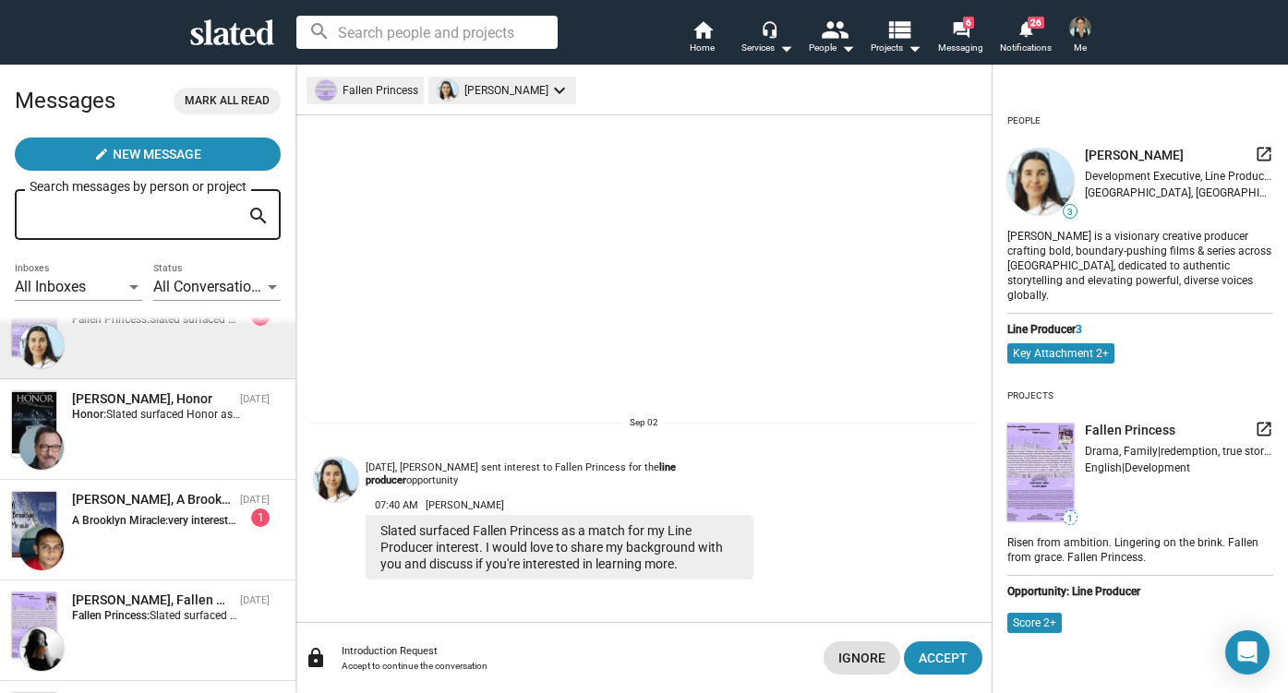
click at [110, 533] on div "[PERSON_NAME], A Brooklyn Miracle [DATE] A [GEOGRAPHIC_DATA] Miracle: very inte…" at bounding box center [147, 530] width 273 height 78
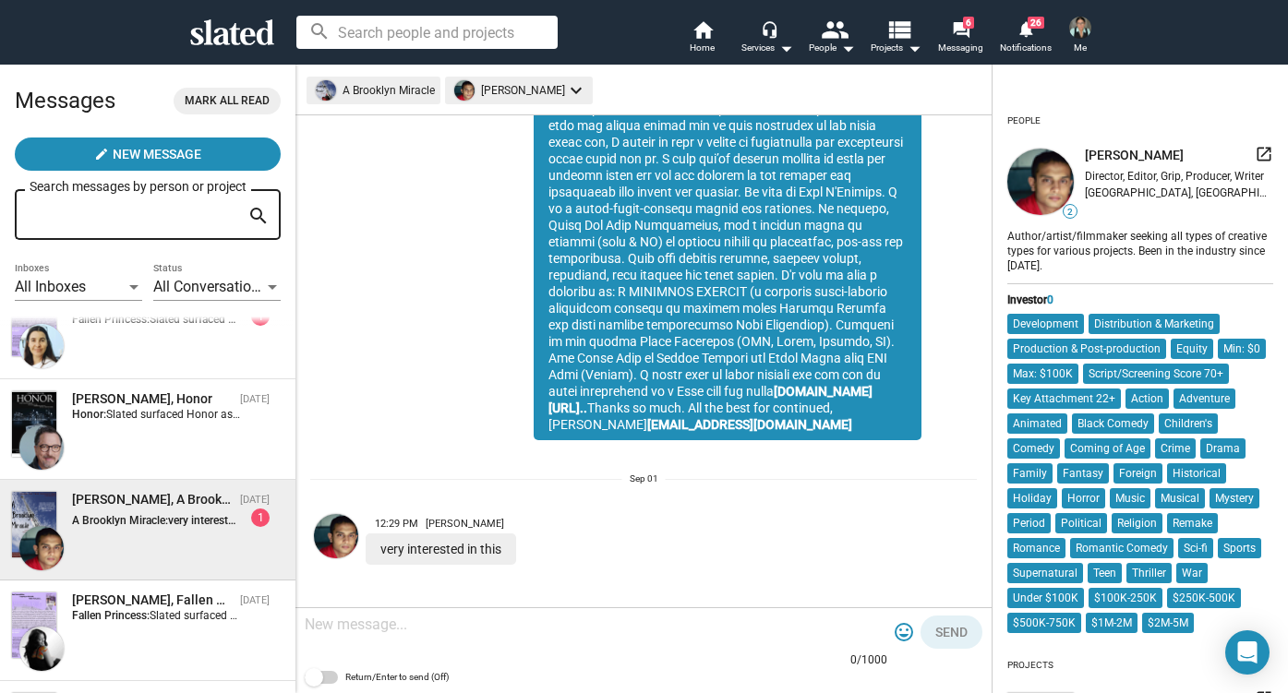
scroll to position [167, 0]
click at [382, 622] on textarea at bounding box center [596, 625] width 583 height 18
click at [401, 636] on div at bounding box center [596, 626] width 583 height 54
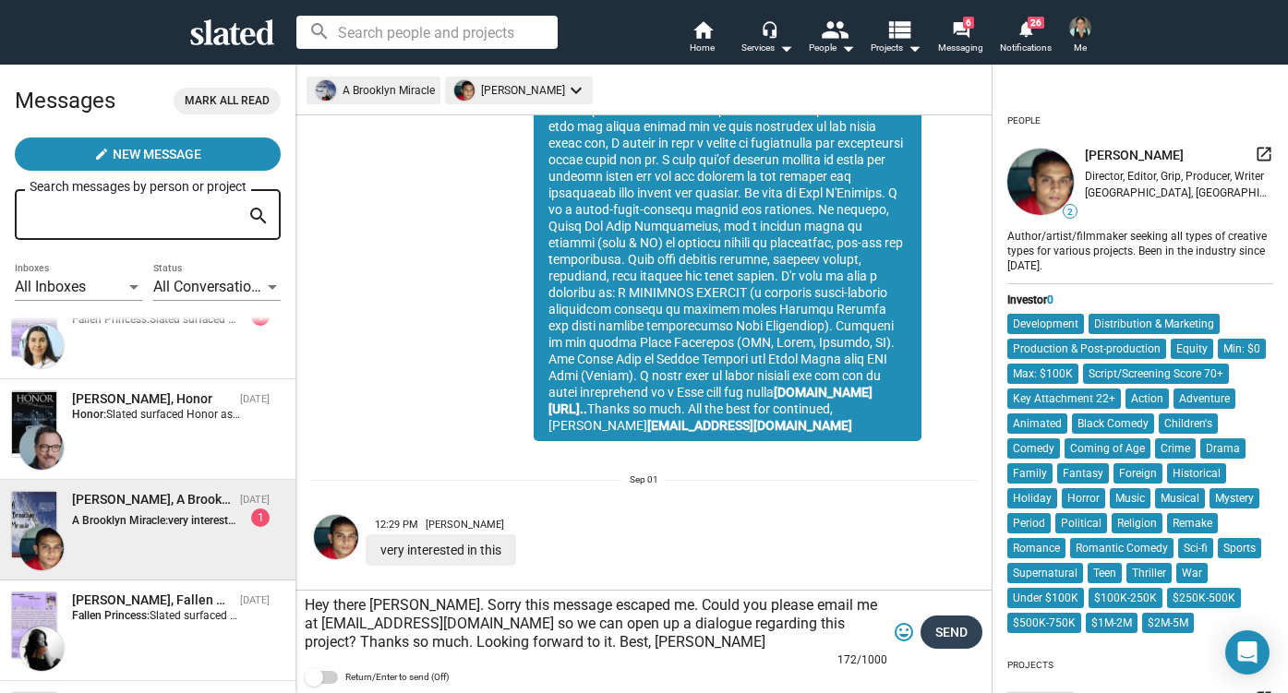
type textarea "Hey there [PERSON_NAME]. Sorry this message escaped me. Could you please email …"
click at [943, 625] on span "Send" at bounding box center [951, 632] width 32 height 33
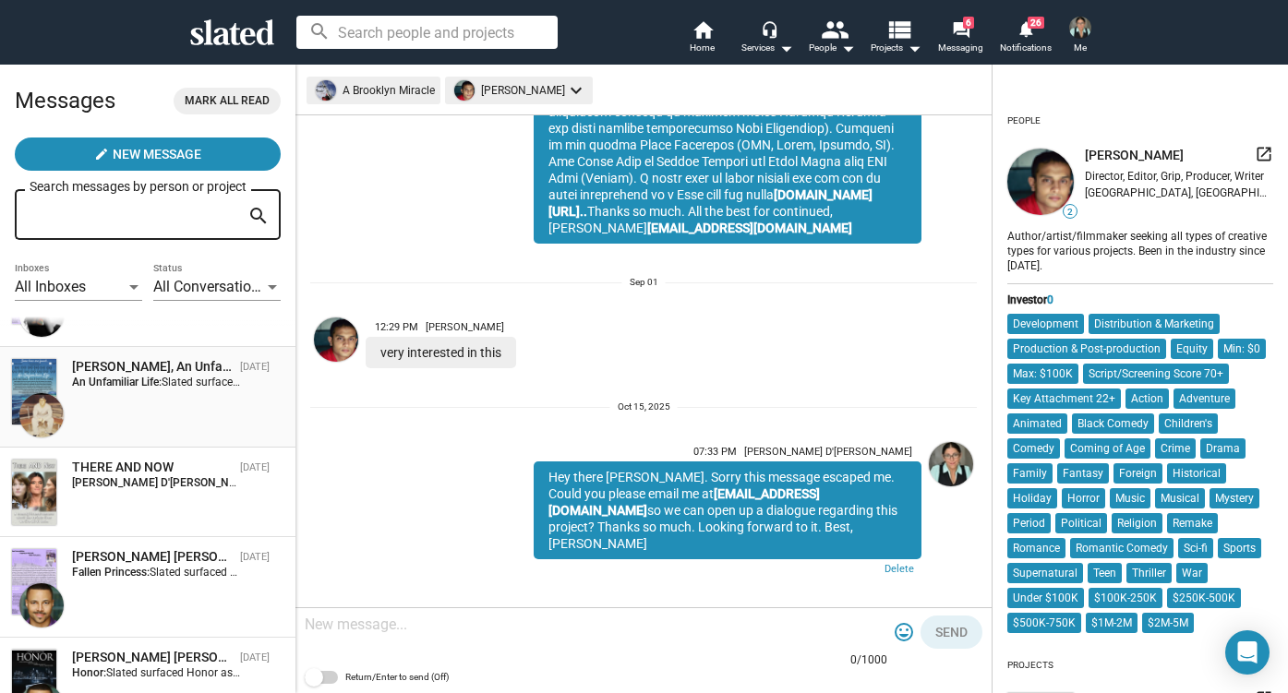
scroll to position [2710, 0]
click at [175, 494] on div "THERE AND NOW [DATE] [PERSON_NAME] D'[PERSON_NAME]: Excellent, I'll shoot an em…" at bounding box center [147, 491] width 273 height 67
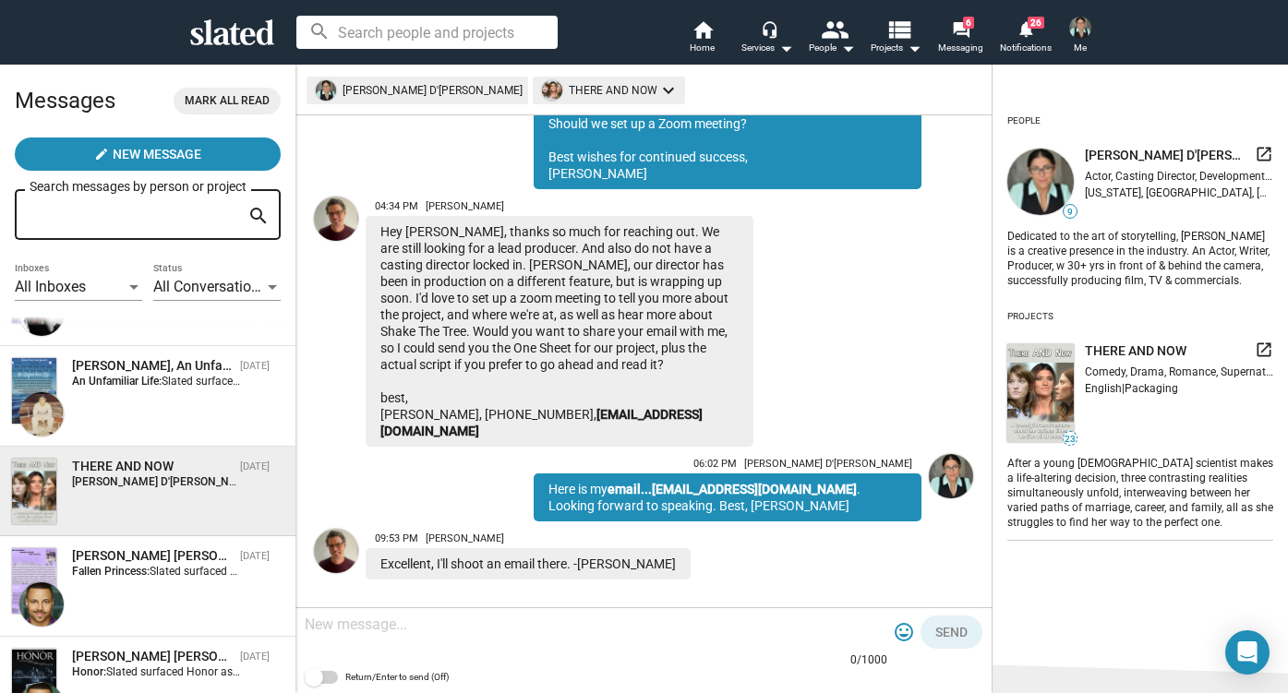
scroll to position [326, 0]
